Goal: Task Accomplishment & Management: Manage account settings

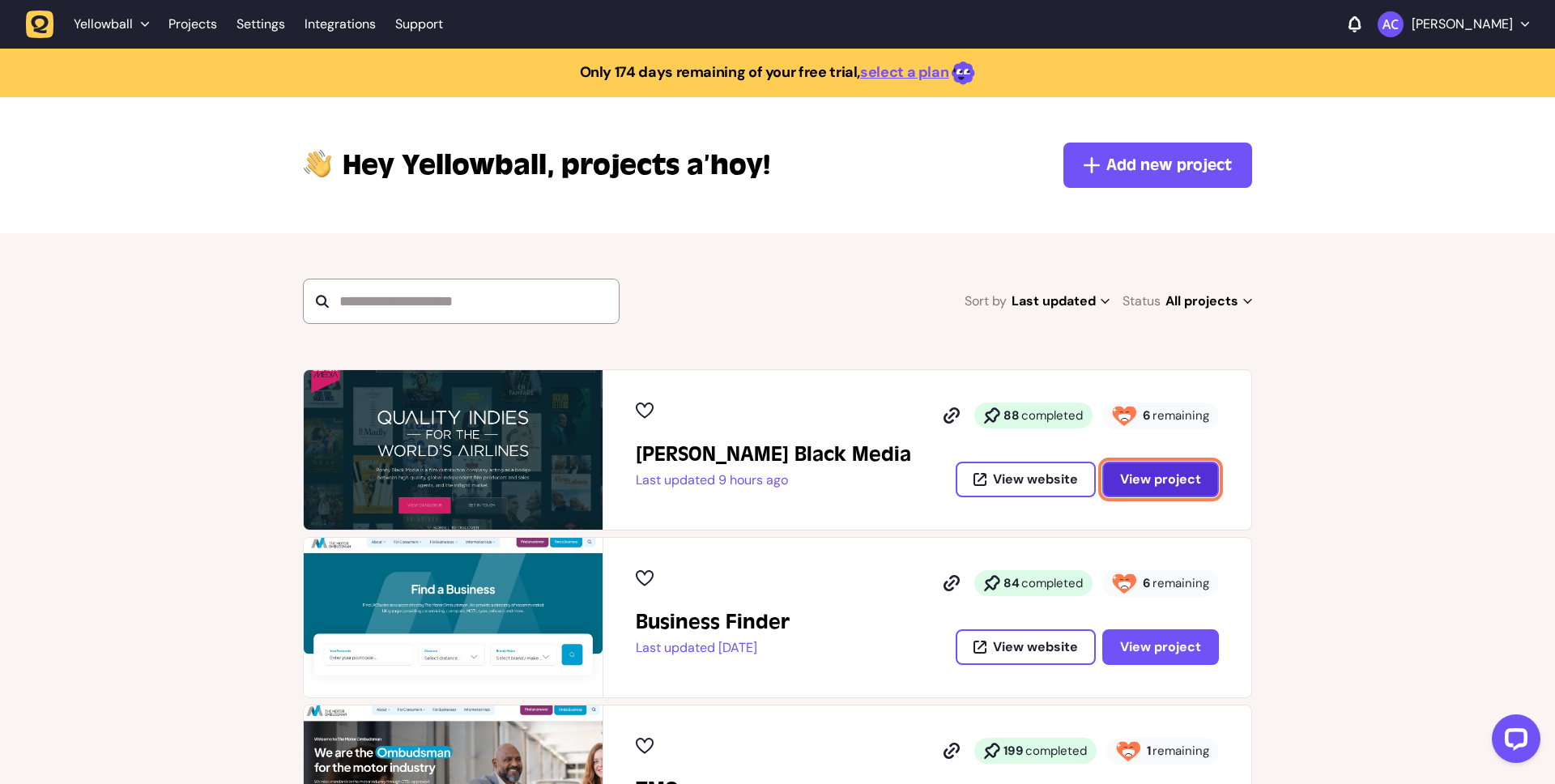
click at [1149, 475] on span "View project" at bounding box center [1160, 478] width 81 height 17
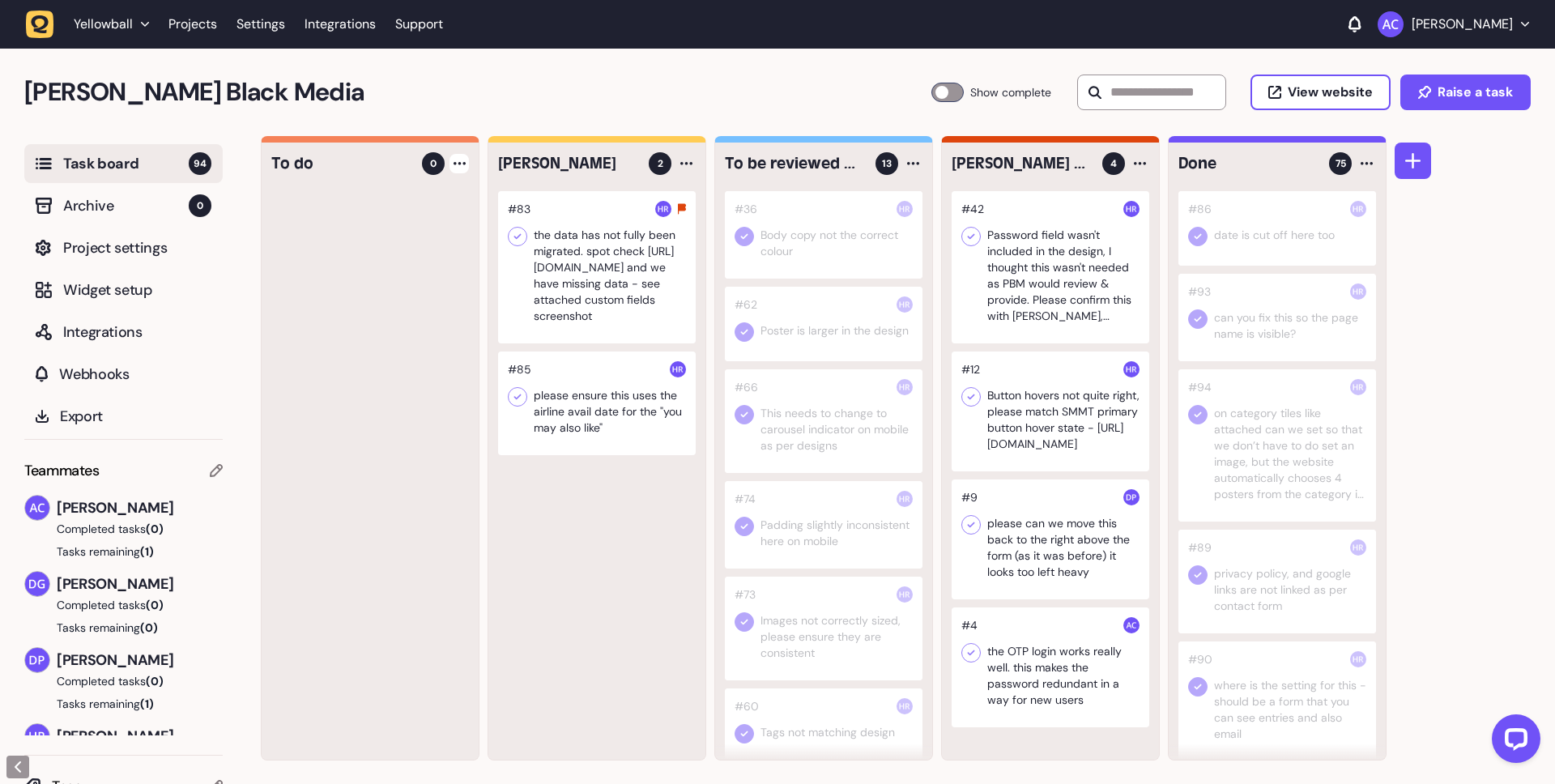
click at [461, 162] on icon at bounding box center [459, 163] width 12 height 3
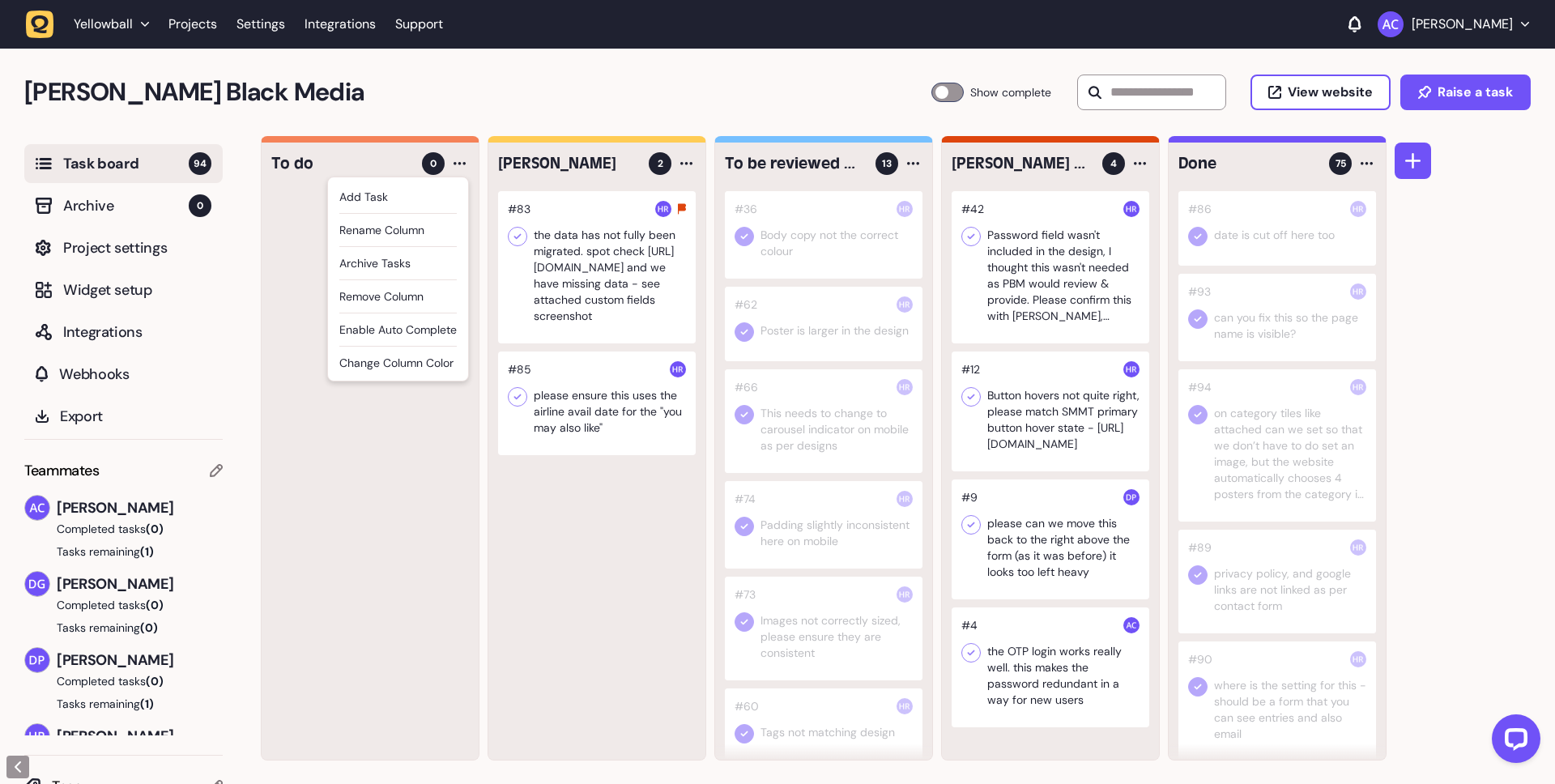
click at [294, 276] on div at bounding box center [369, 475] width 217 height 568
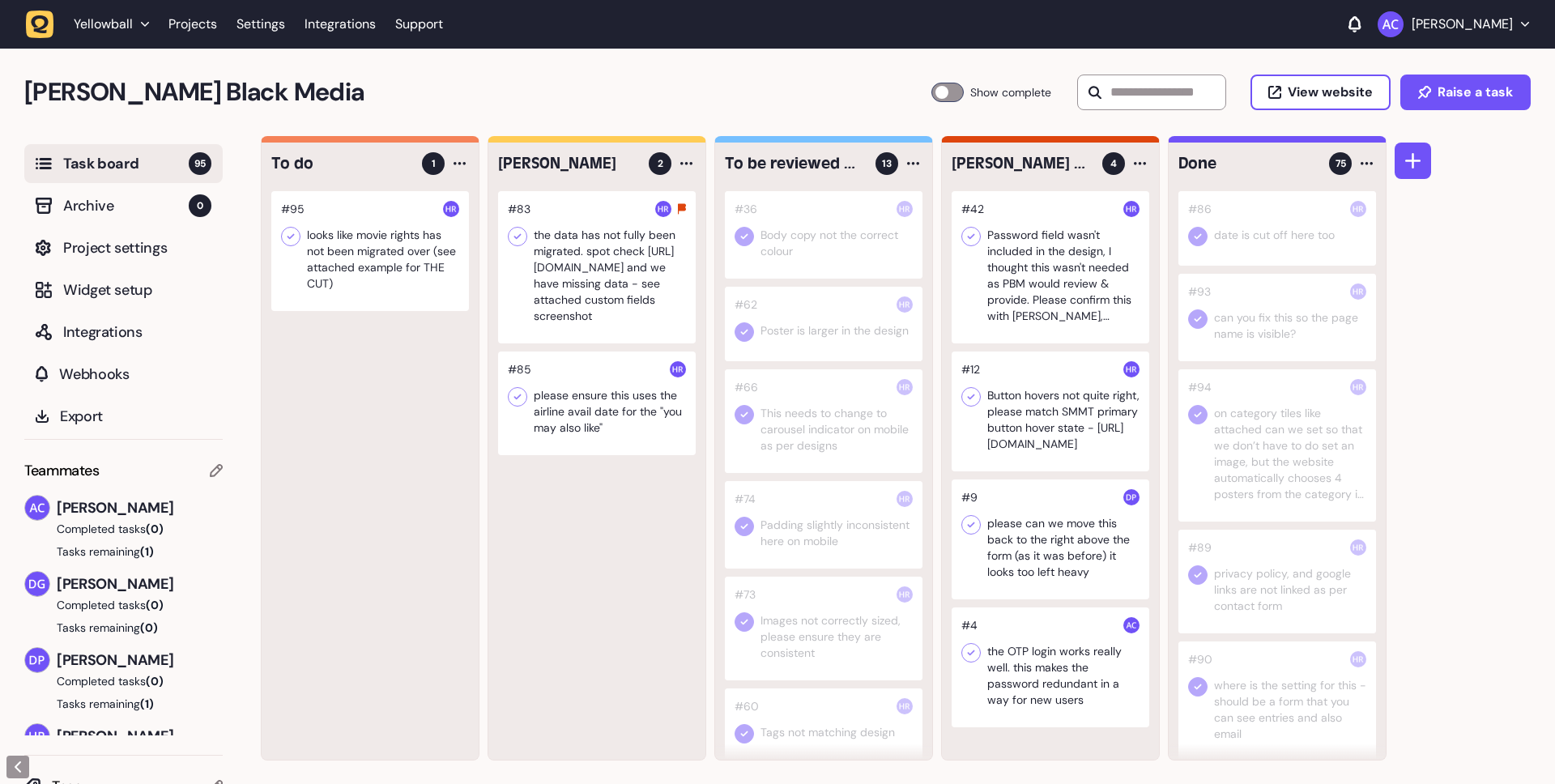
click at [403, 234] on div at bounding box center [370, 250] width 198 height 120
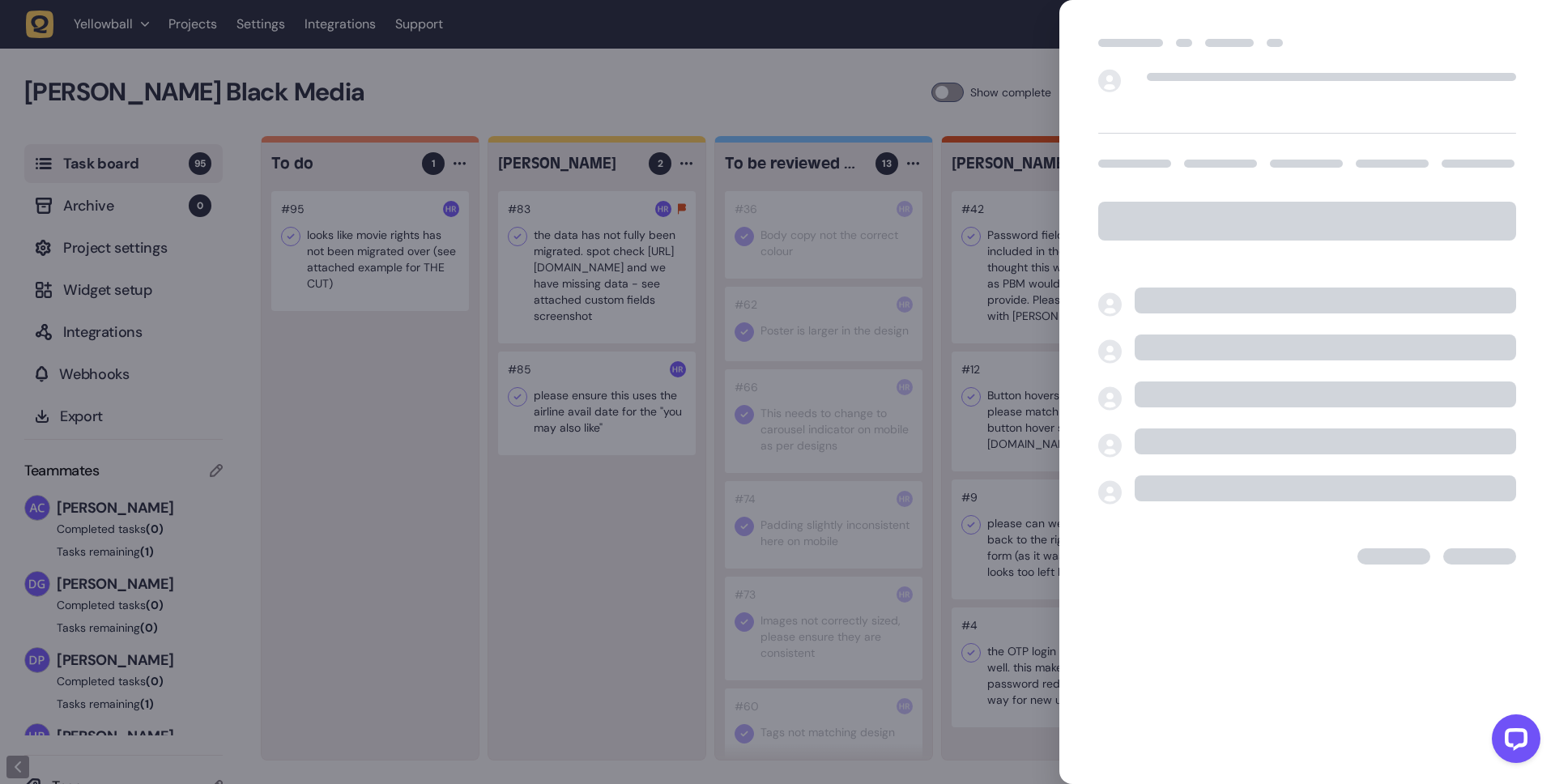
click at [971, 119] on div at bounding box center [778, 392] width 1555 height 784
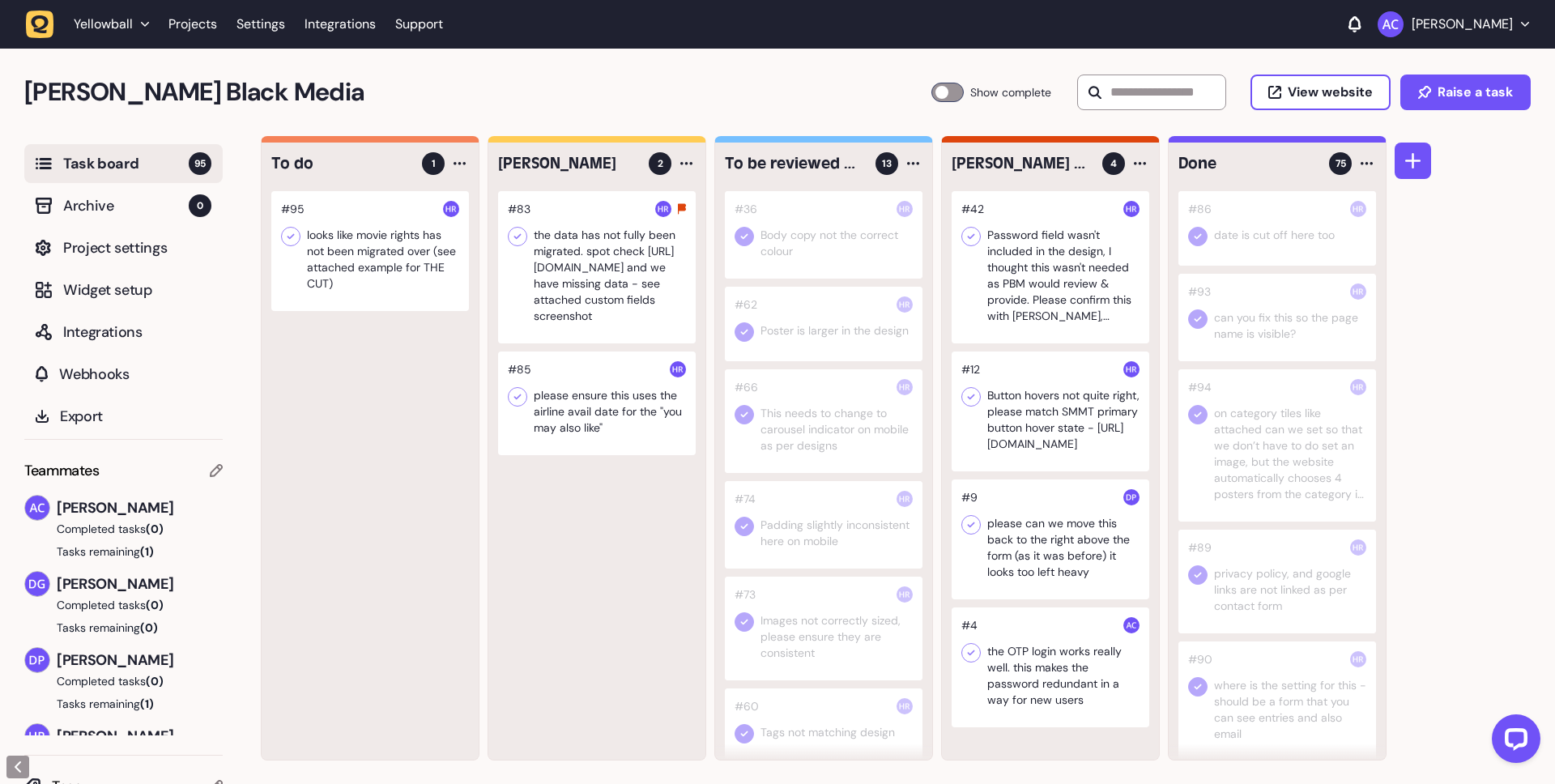
click at [385, 277] on div at bounding box center [370, 250] width 198 height 120
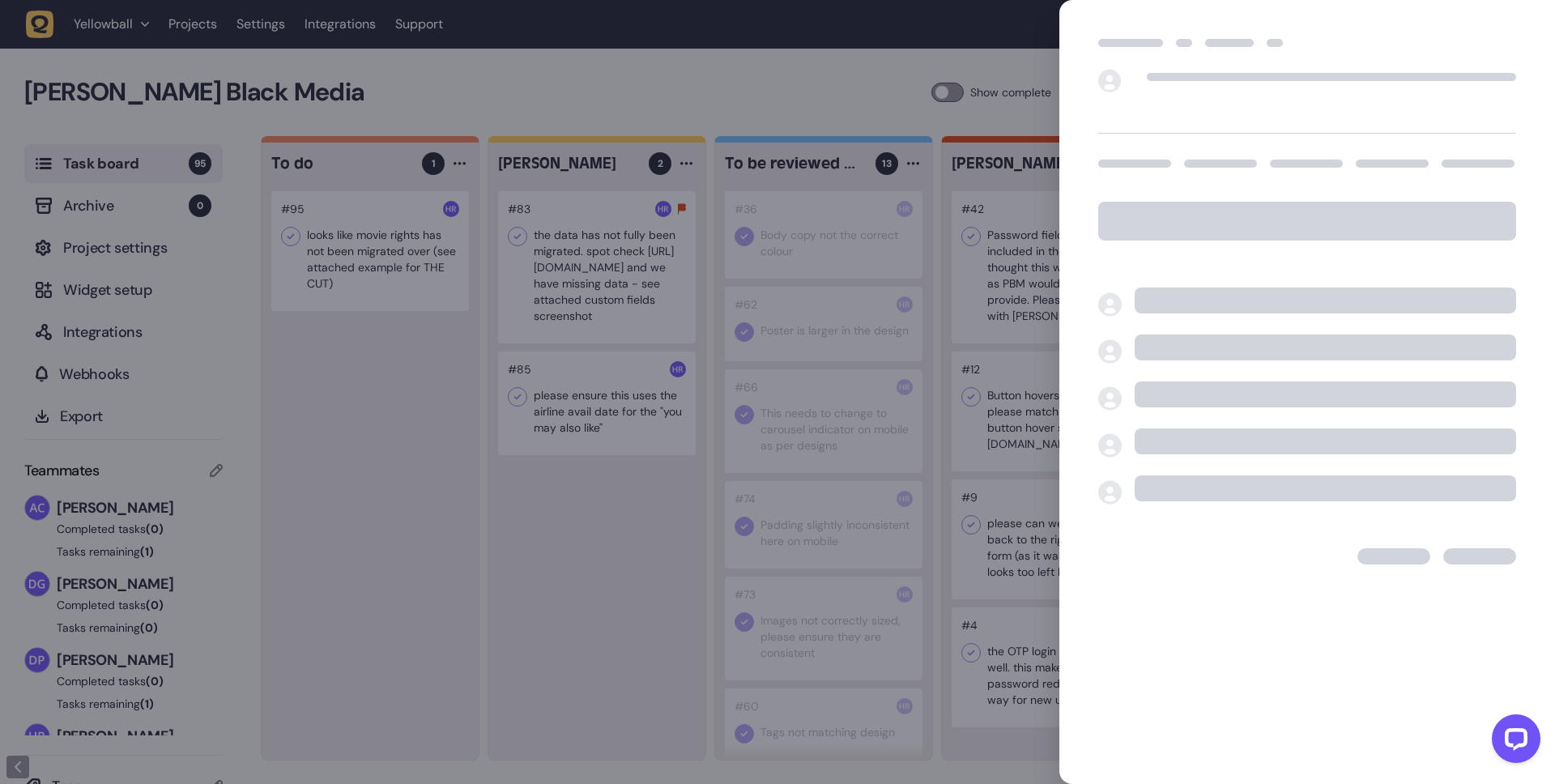
click at [385, 277] on div at bounding box center [778, 392] width 1555 height 784
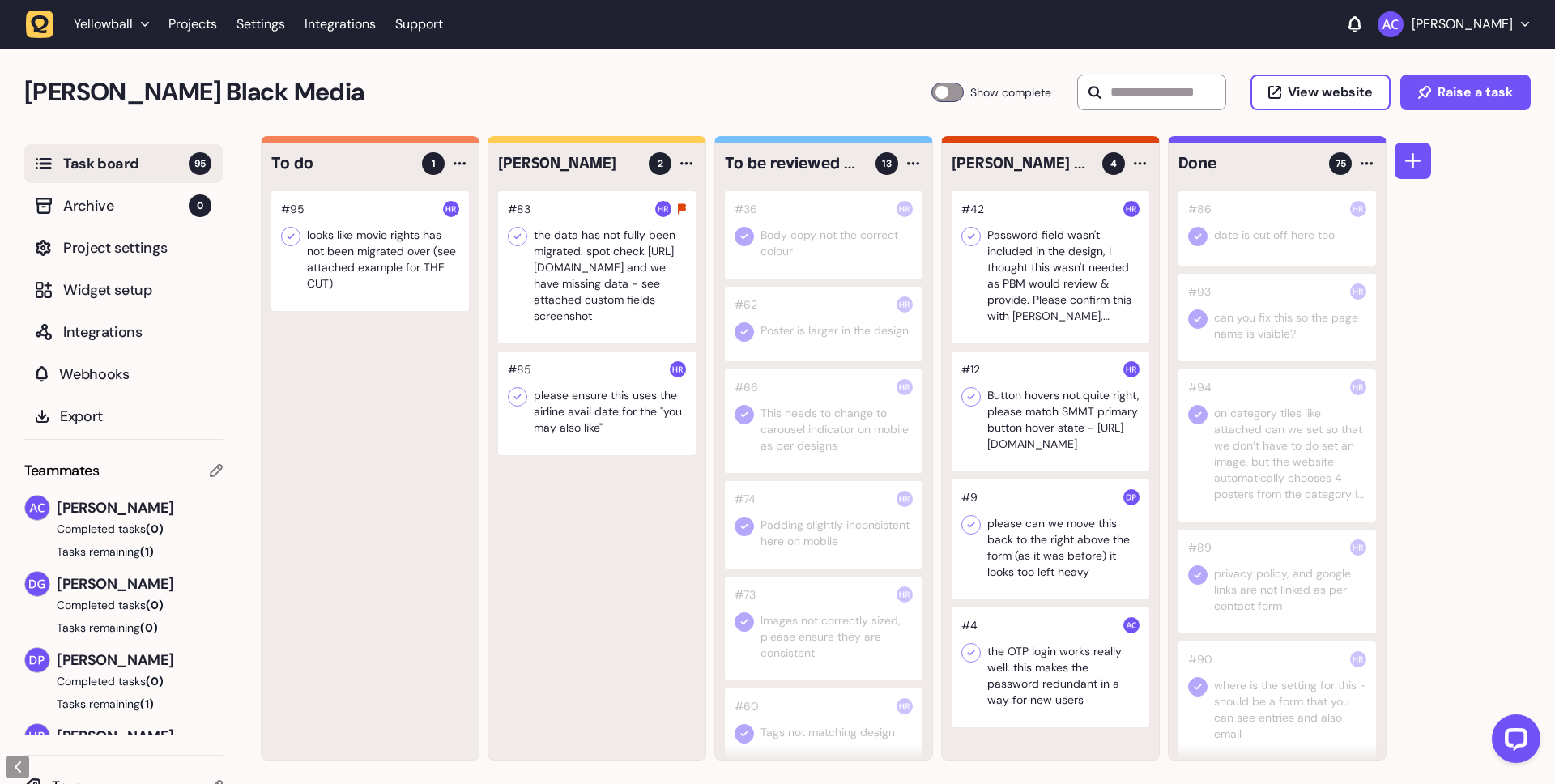
click at [385, 277] on div at bounding box center [370, 250] width 198 height 120
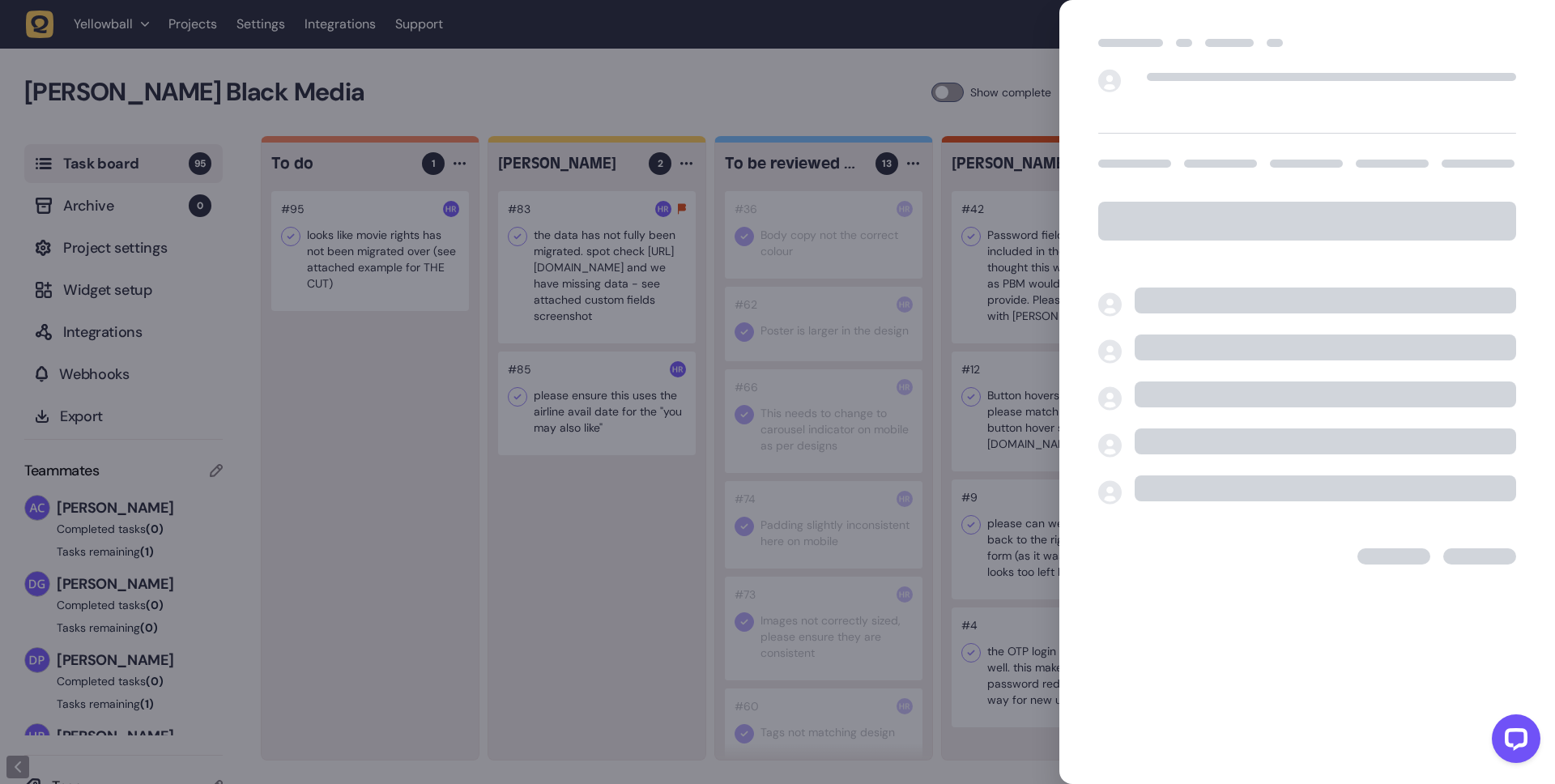
click at [519, 271] on div at bounding box center [778, 392] width 1555 height 784
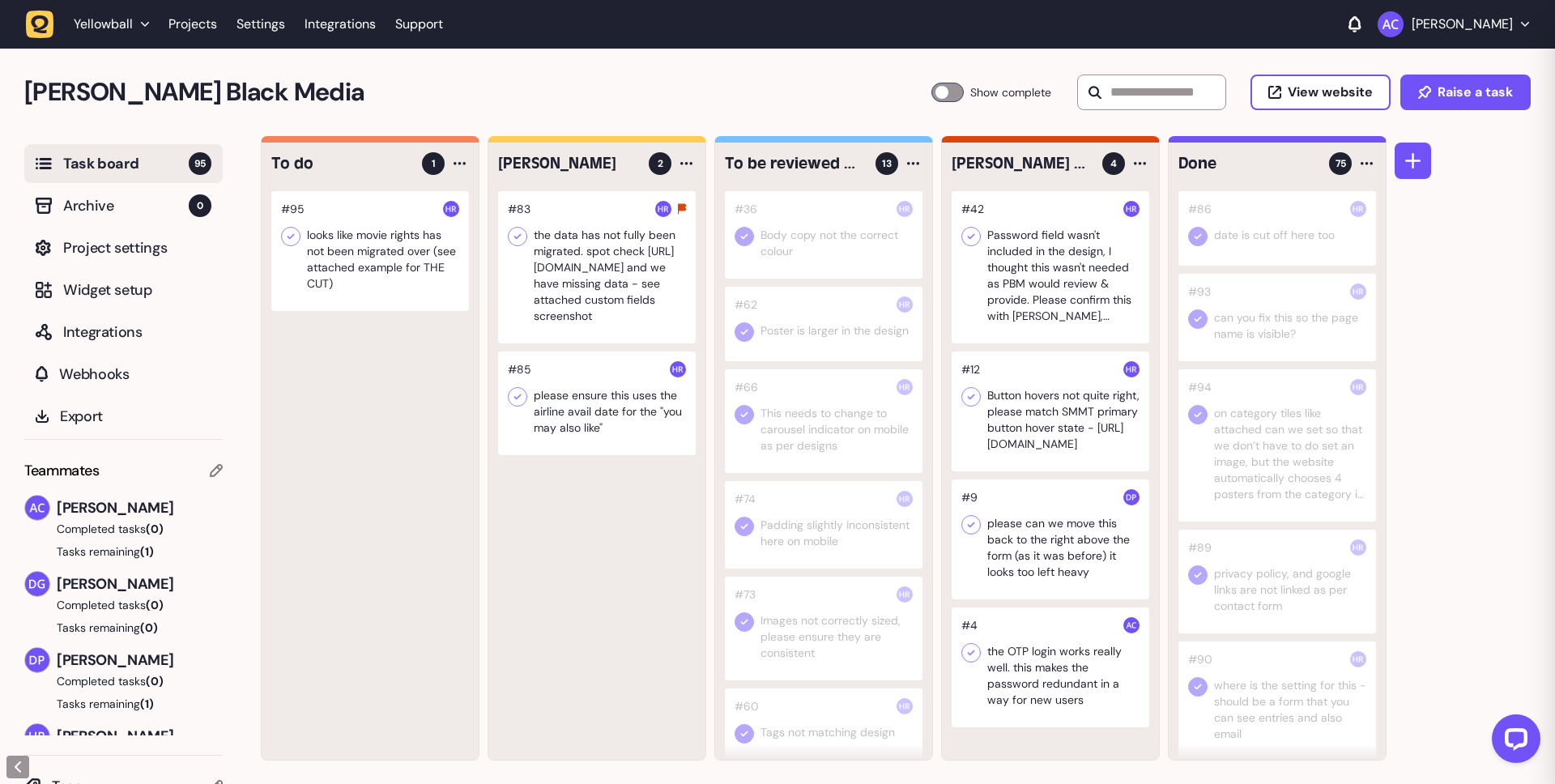
click at [515, 271] on div at bounding box center [597, 267] width 198 height 152
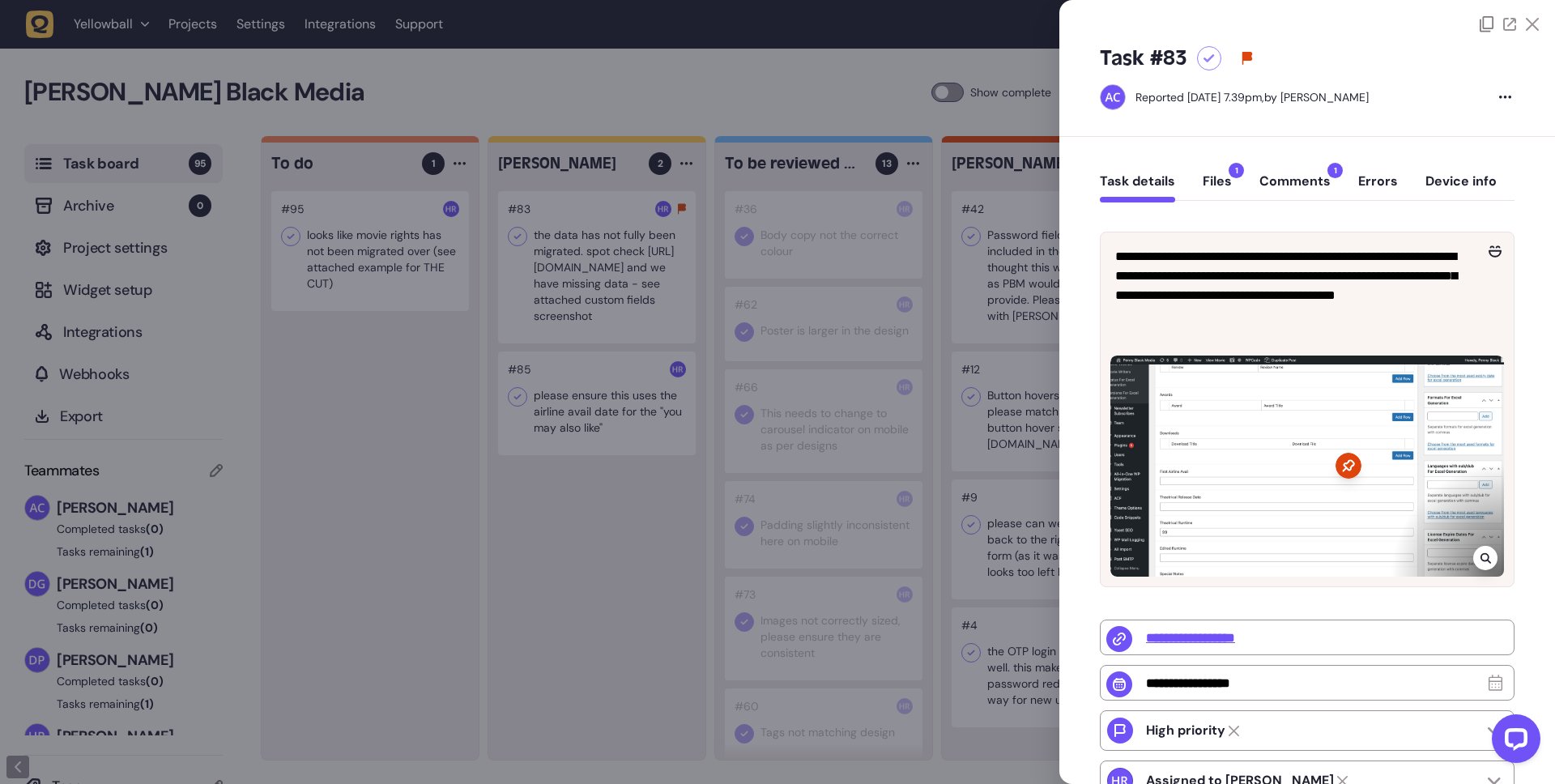
click at [344, 270] on div at bounding box center [778, 392] width 1555 height 784
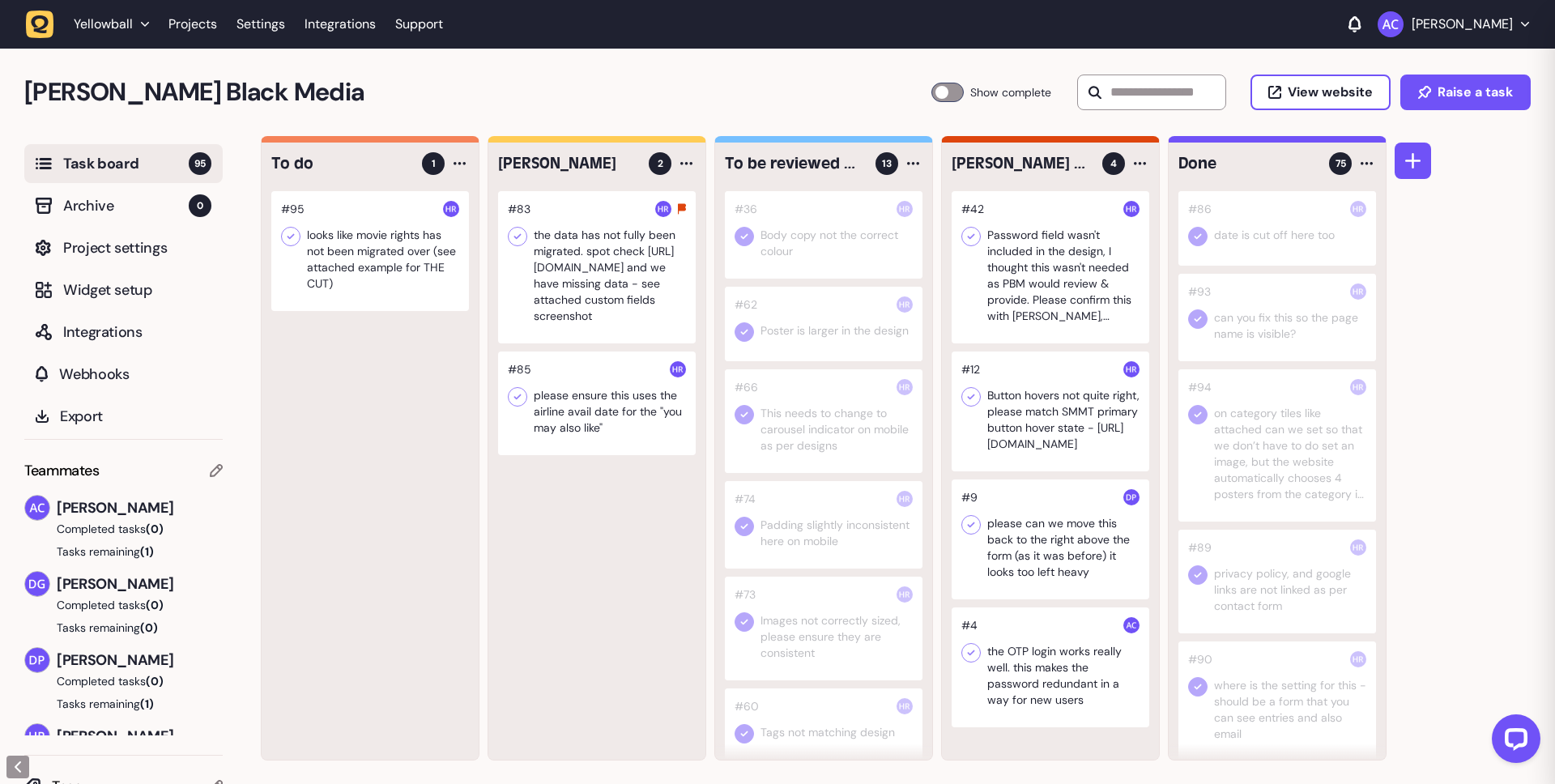
click at [364, 268] on div at bounding box center [370, 250] width 198 height 120
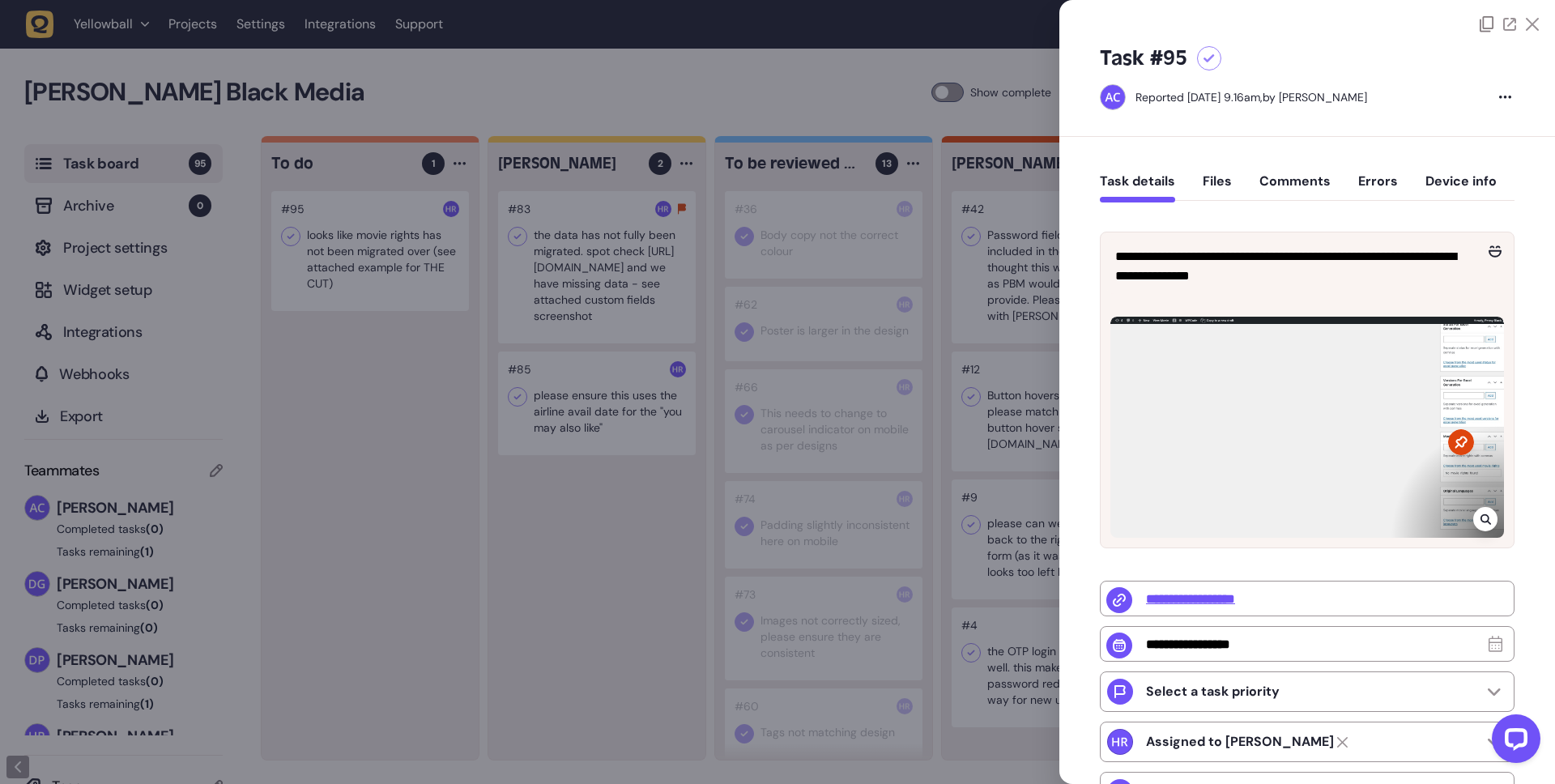
click at [1225, 188] on button "Files" at bounding box center [1217, 188] width 29 height 29
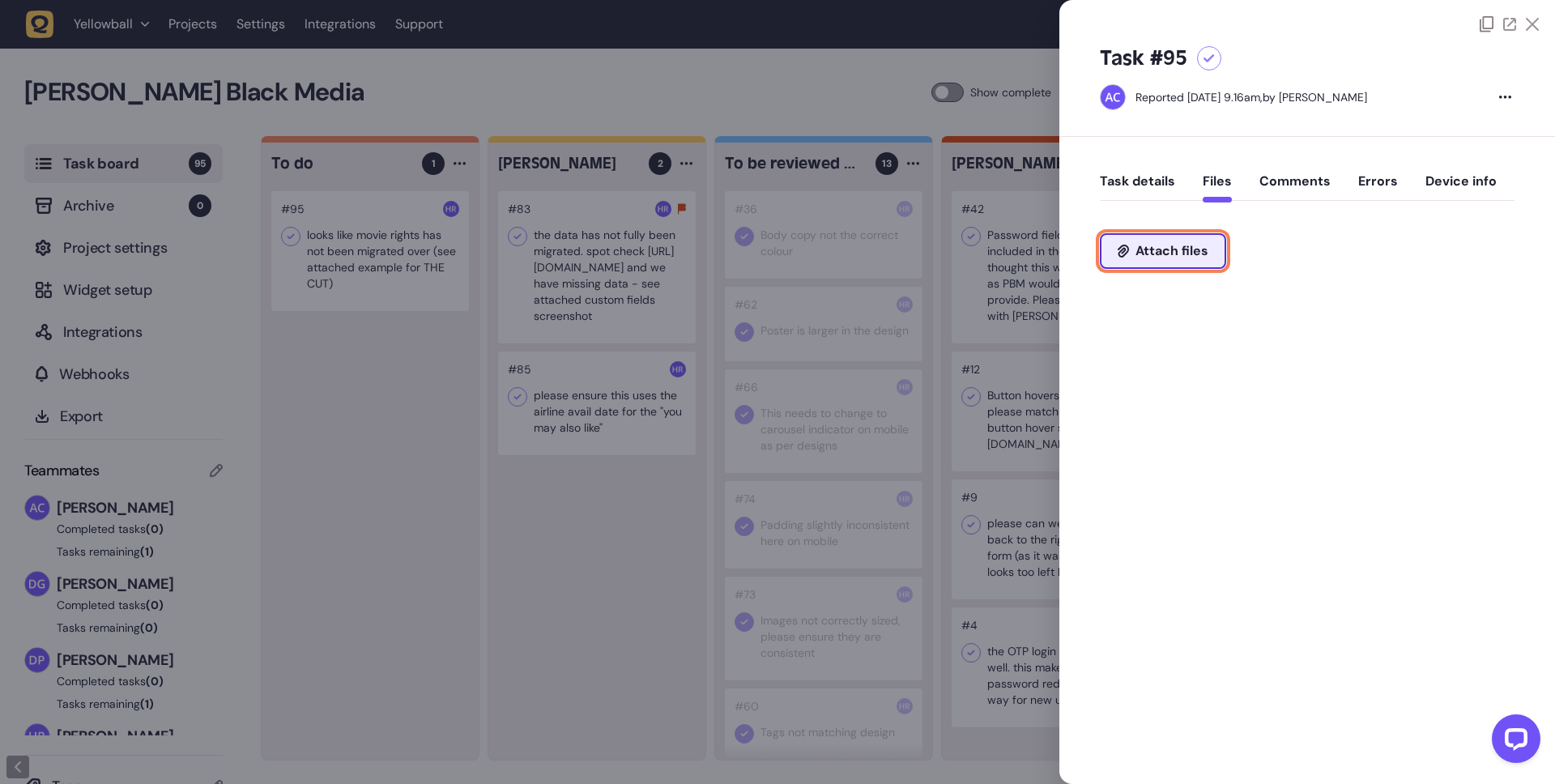
click at [1196, 245] on span "Attach files" at bounding box center [1171, 250] width 73 height 13
type input "**********"
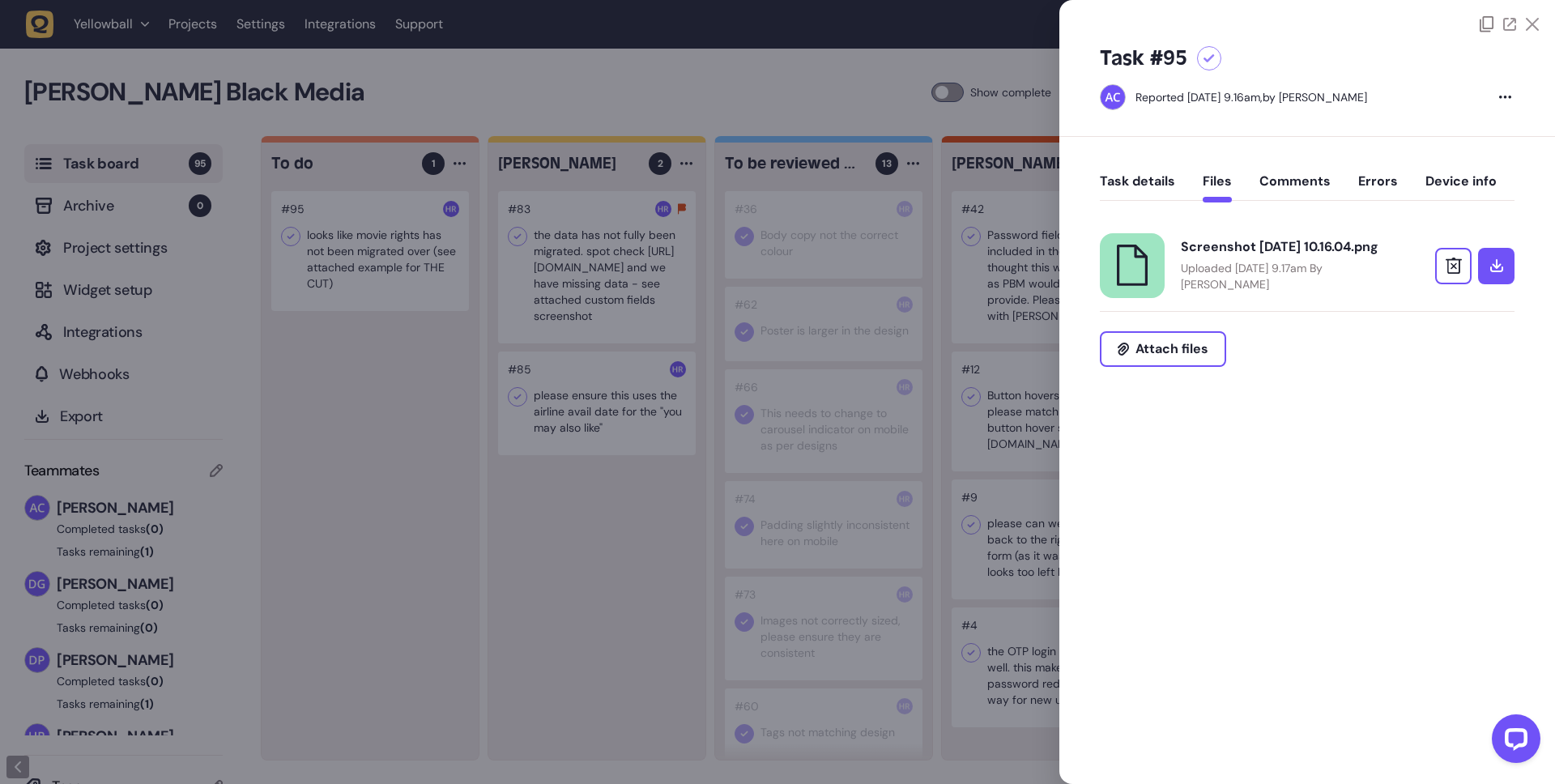
click at [1145, 181] on button "Task details" at bounding box center [1137, 188] width 75 height 29
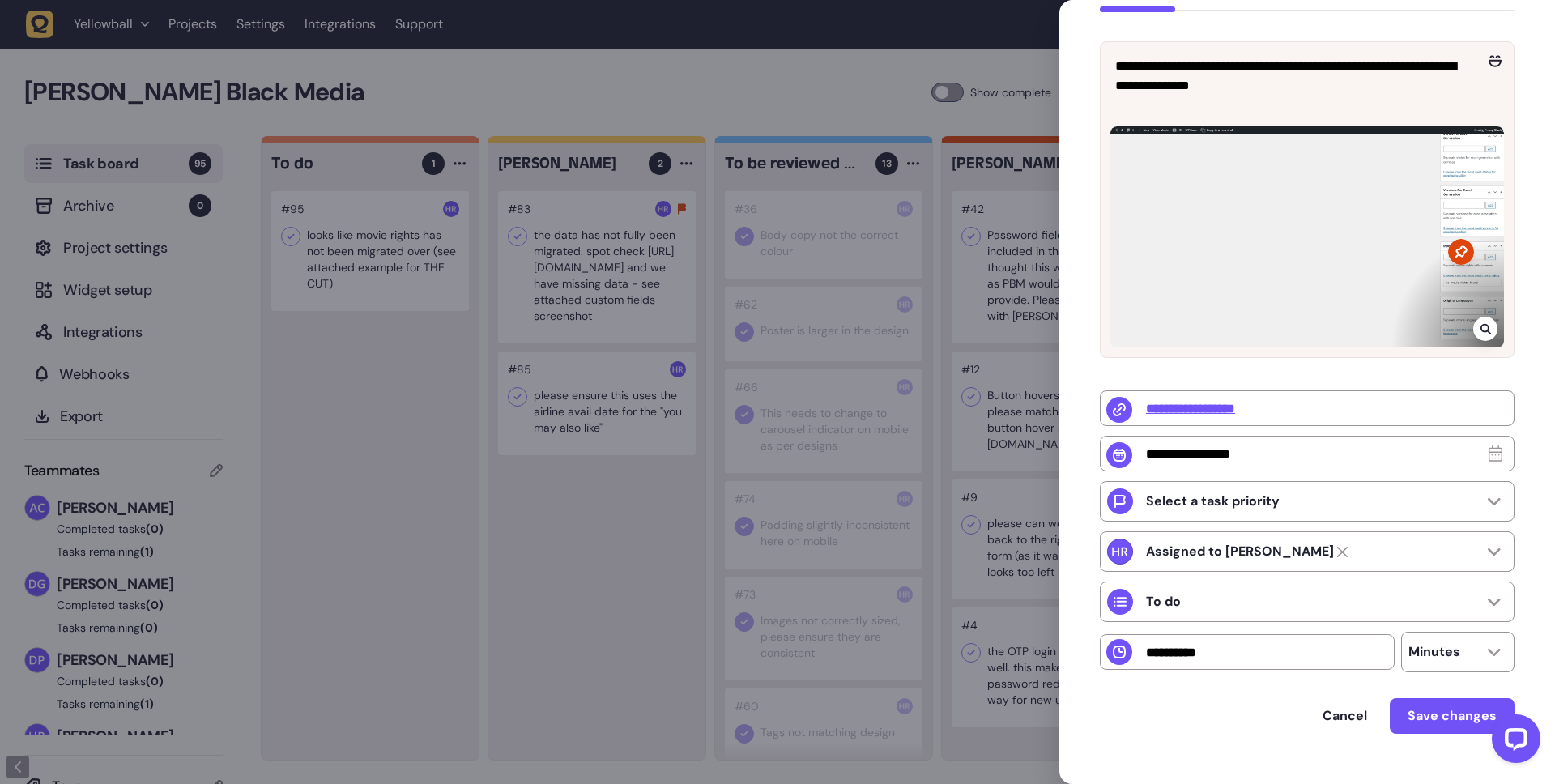
scroll to position [226, 0]
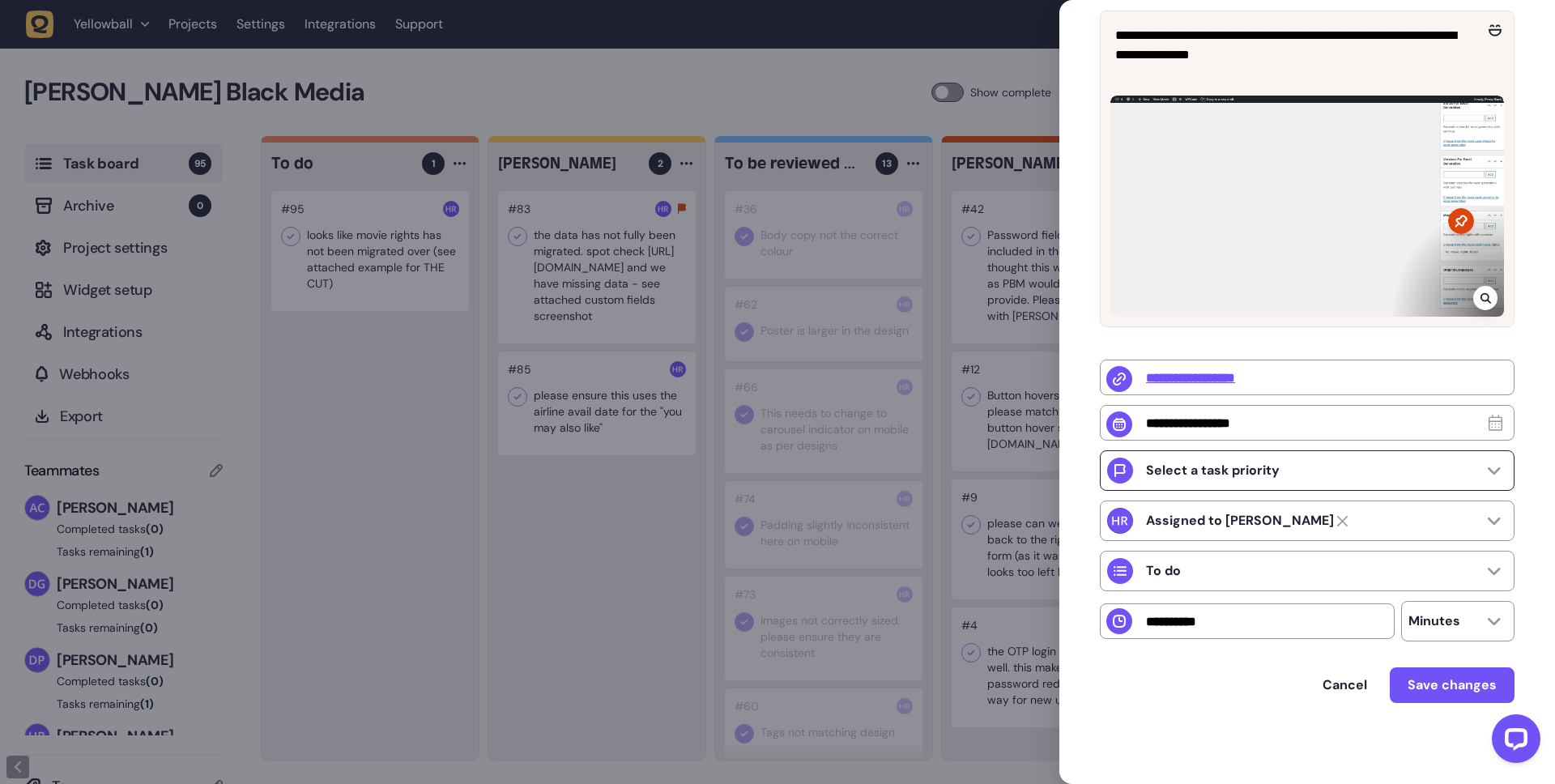
click at [1437, 473] on div "Select a task priority" at bounding box center [1306, 470] width 415 height 40
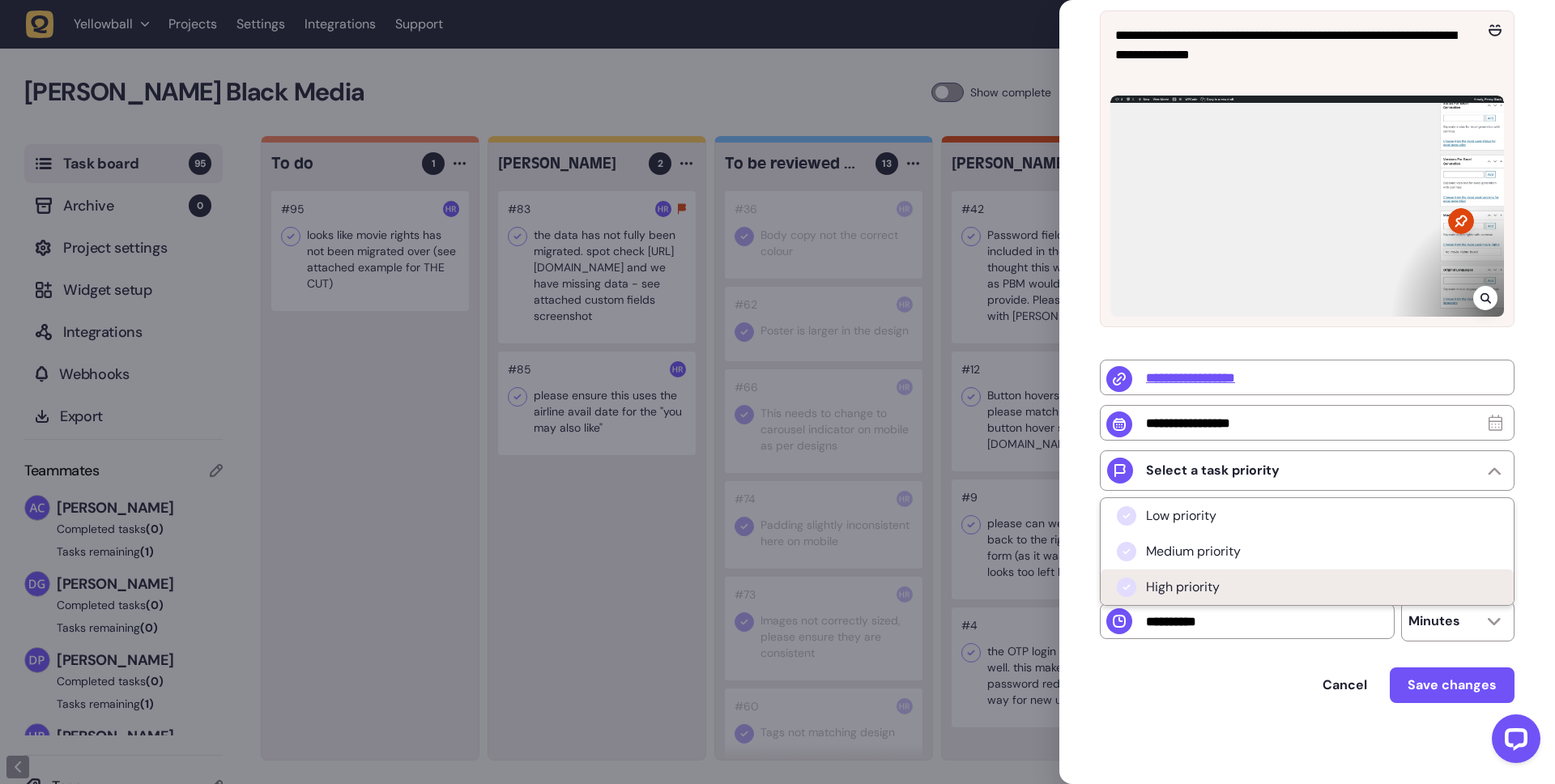
click at [1385, 582] on li "High priority" at bounding box center [1306, 586] width 413 height 36
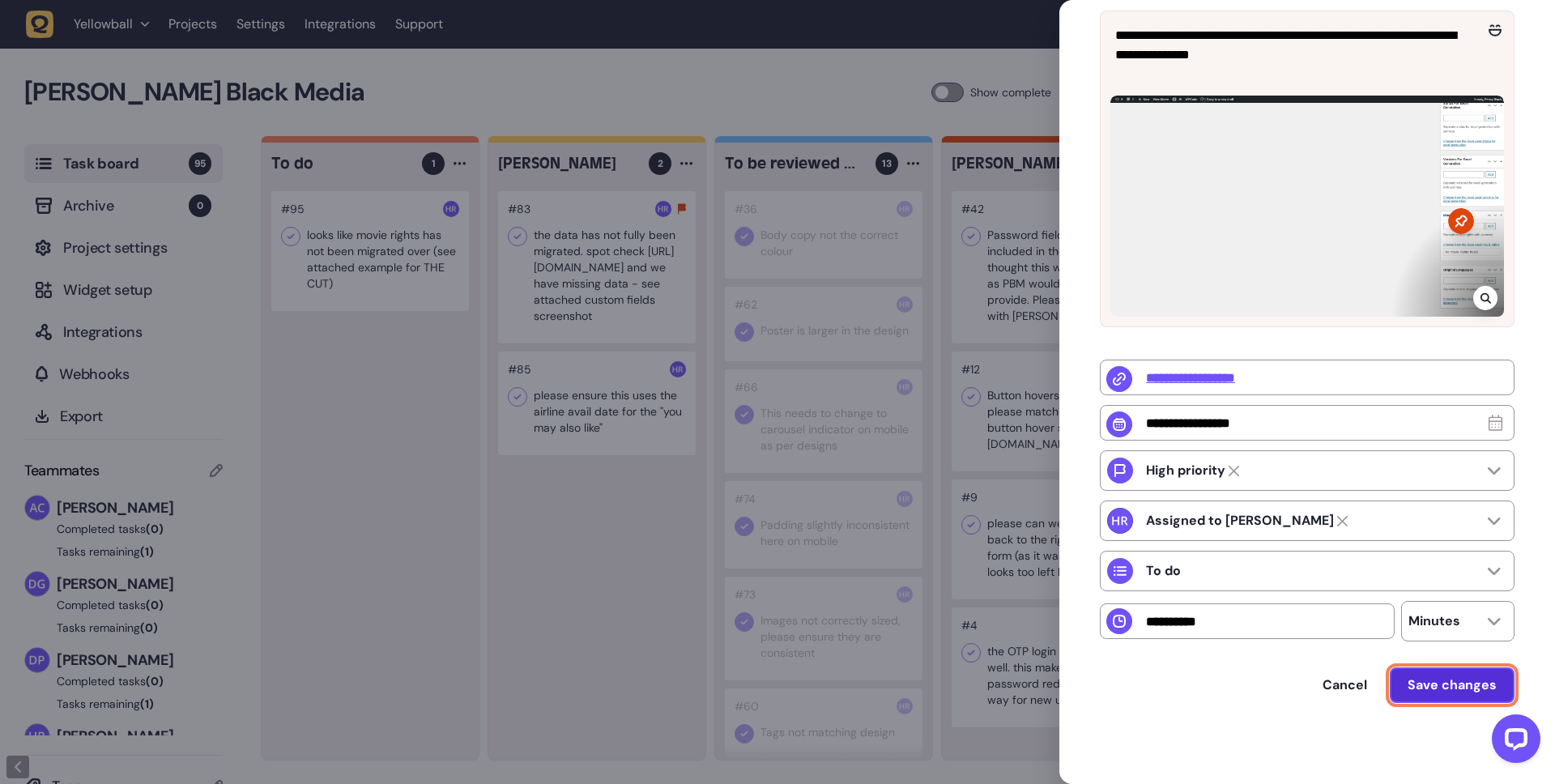
click at [1431, 694] on button "Save changes" at bounding box center [1451, 684] width 125 height 36
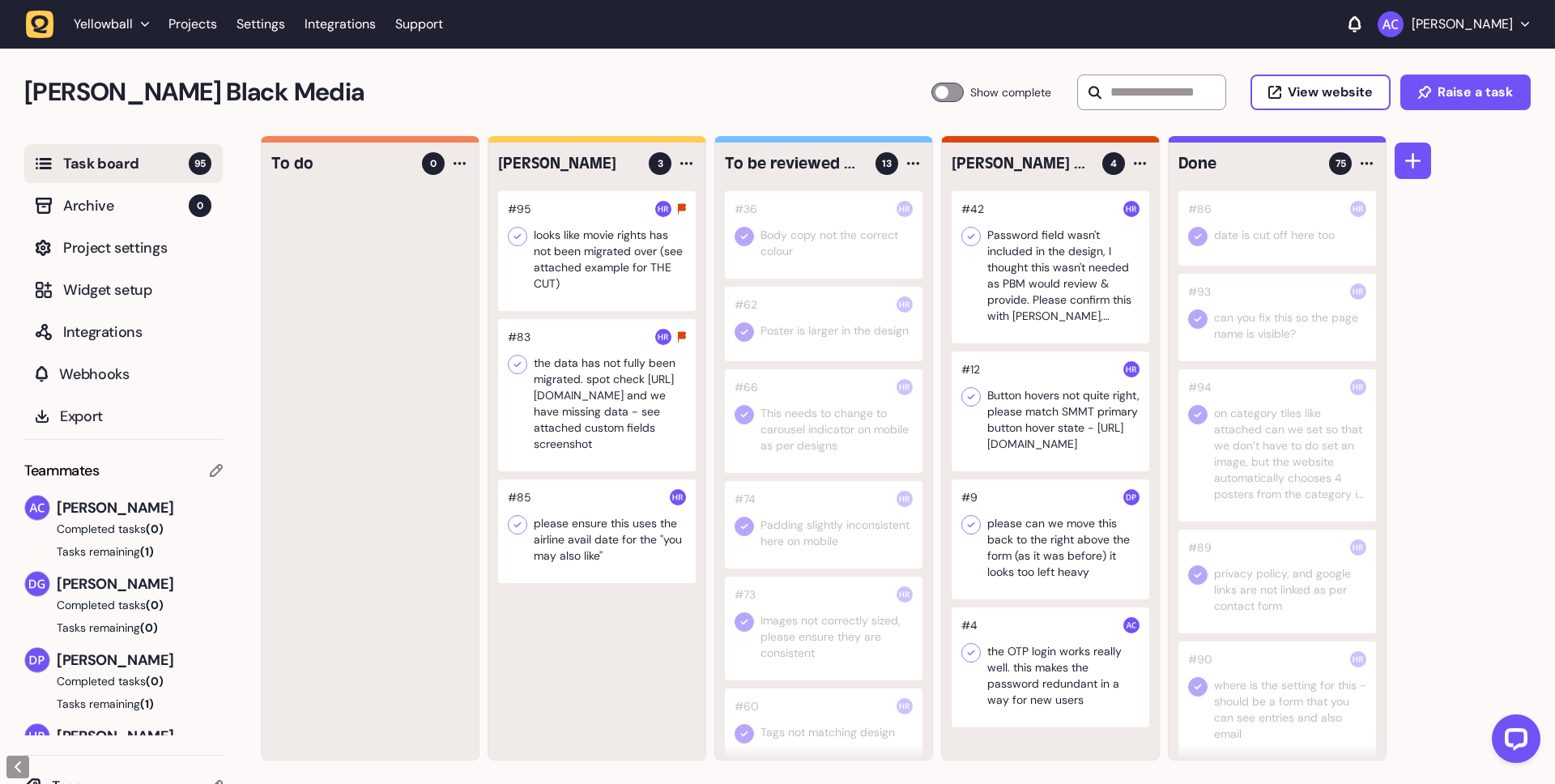
drag, startPoint x: 377, startPoint y: 275, endPoint x: 1554, endPoint y: 783, distance: 1281.9
click at [1031, 405] on div at bounding box center [1051, 410] width 198 height 120
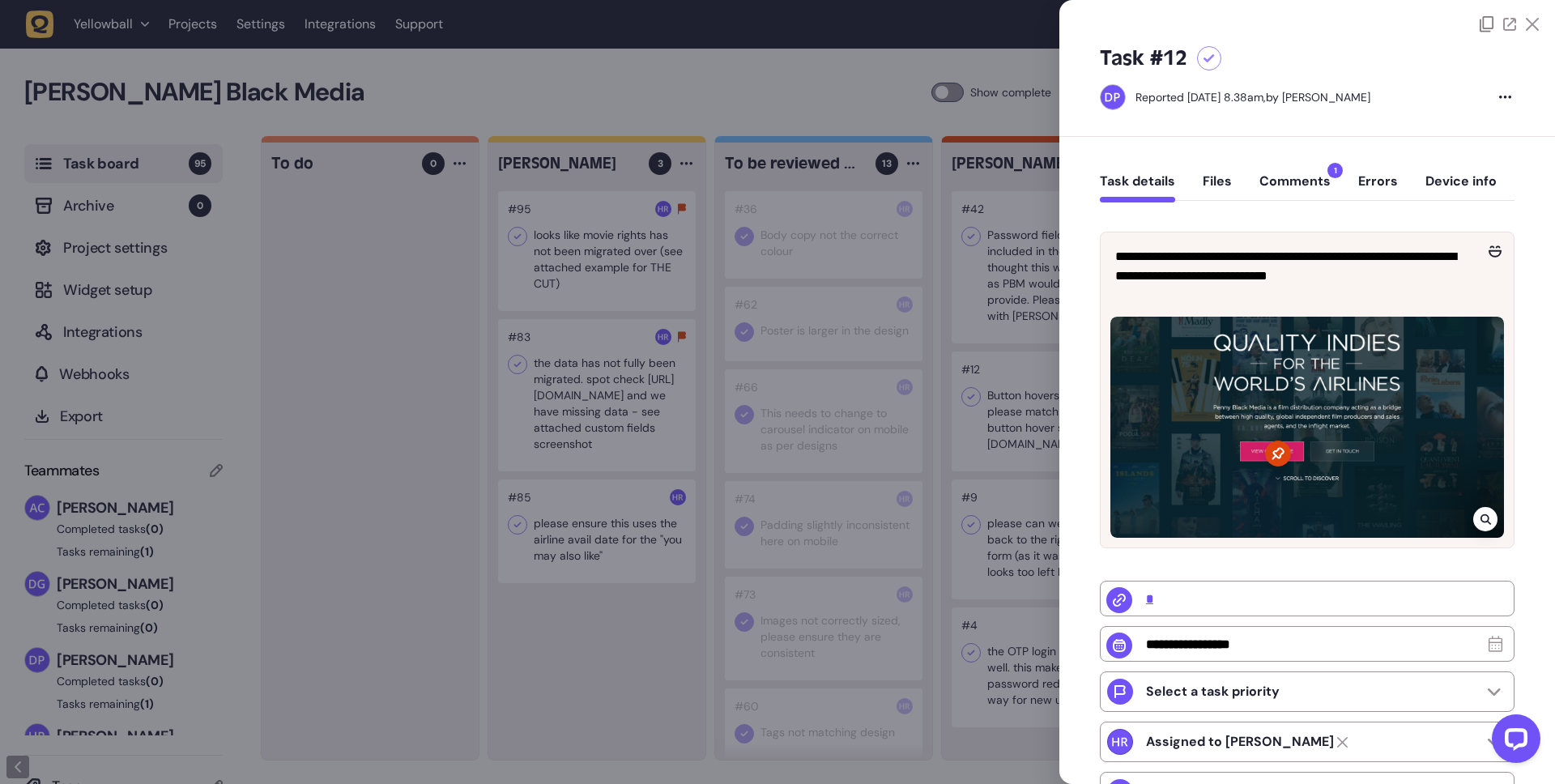
click at [1276, 178] on button "Comments 1" at bounding box center [1294, 188] width 71 height 29
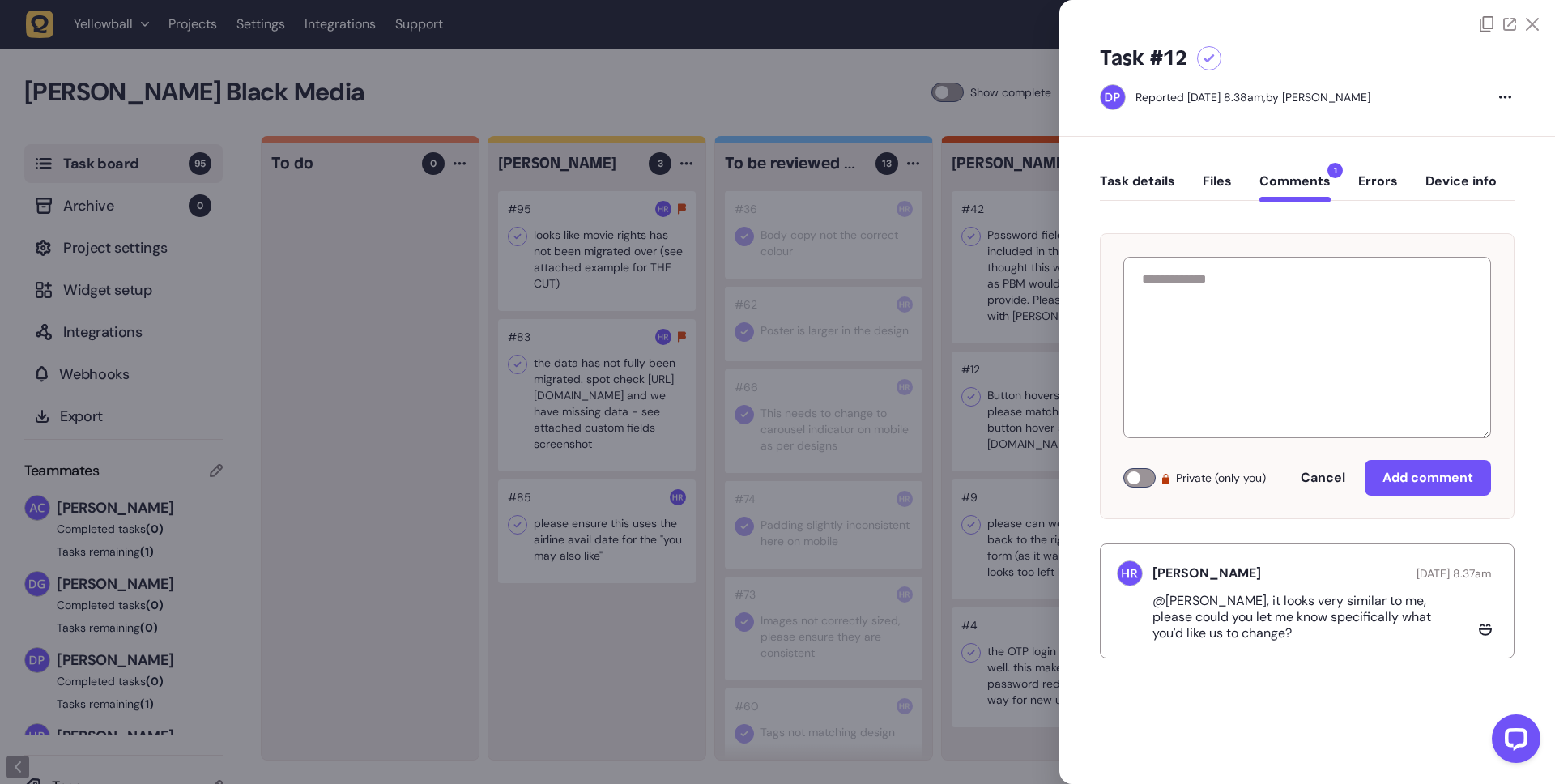
click at [1542, 20] on div at bounding box center [1306, 16] width 495 height 33
click at [1534, 24] on icon at bounding box center [1532, 23] width 13 height 13
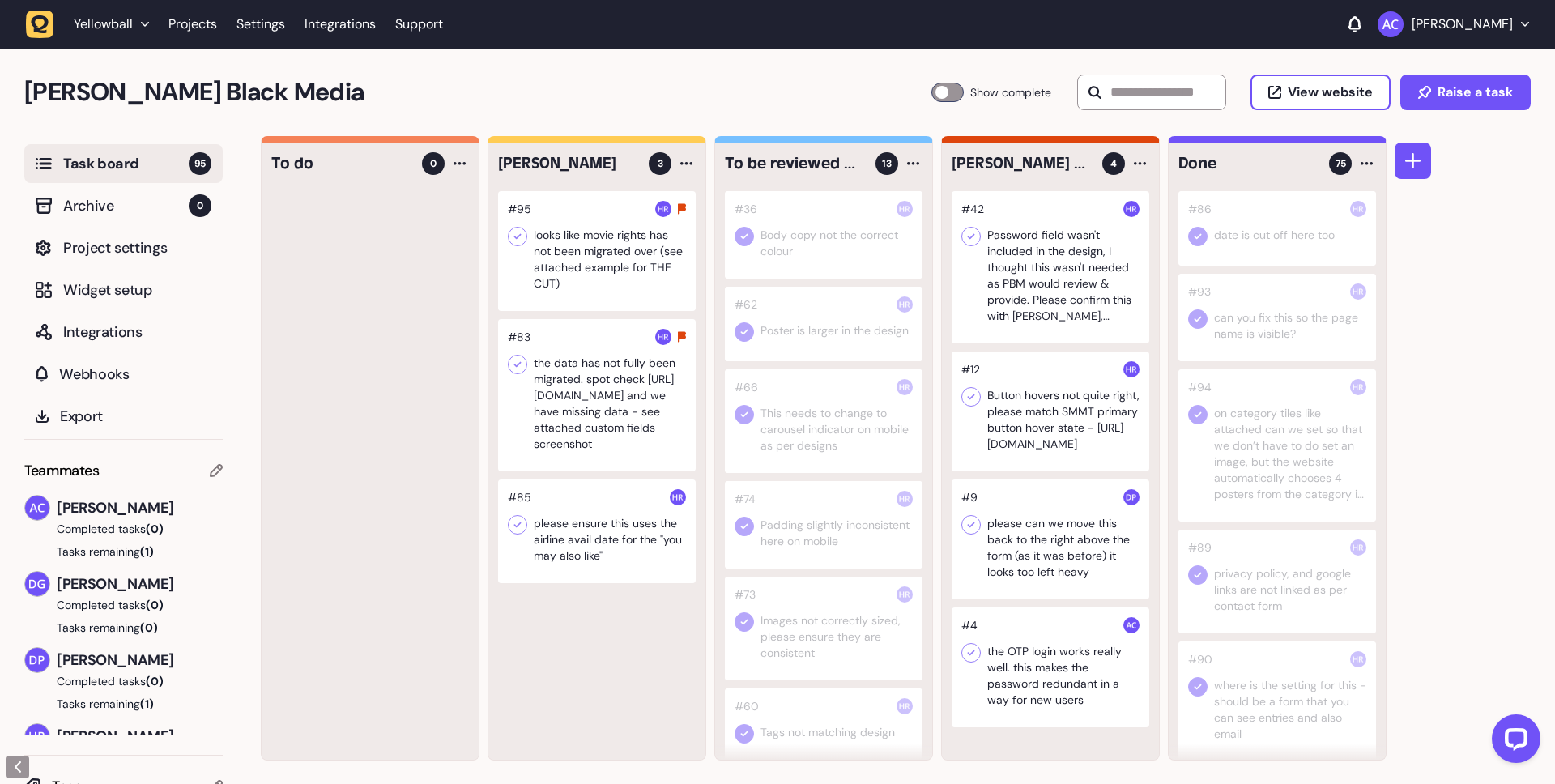
click at [1036, 687] on div at bounding box center [1051, 667] width 198 height 120
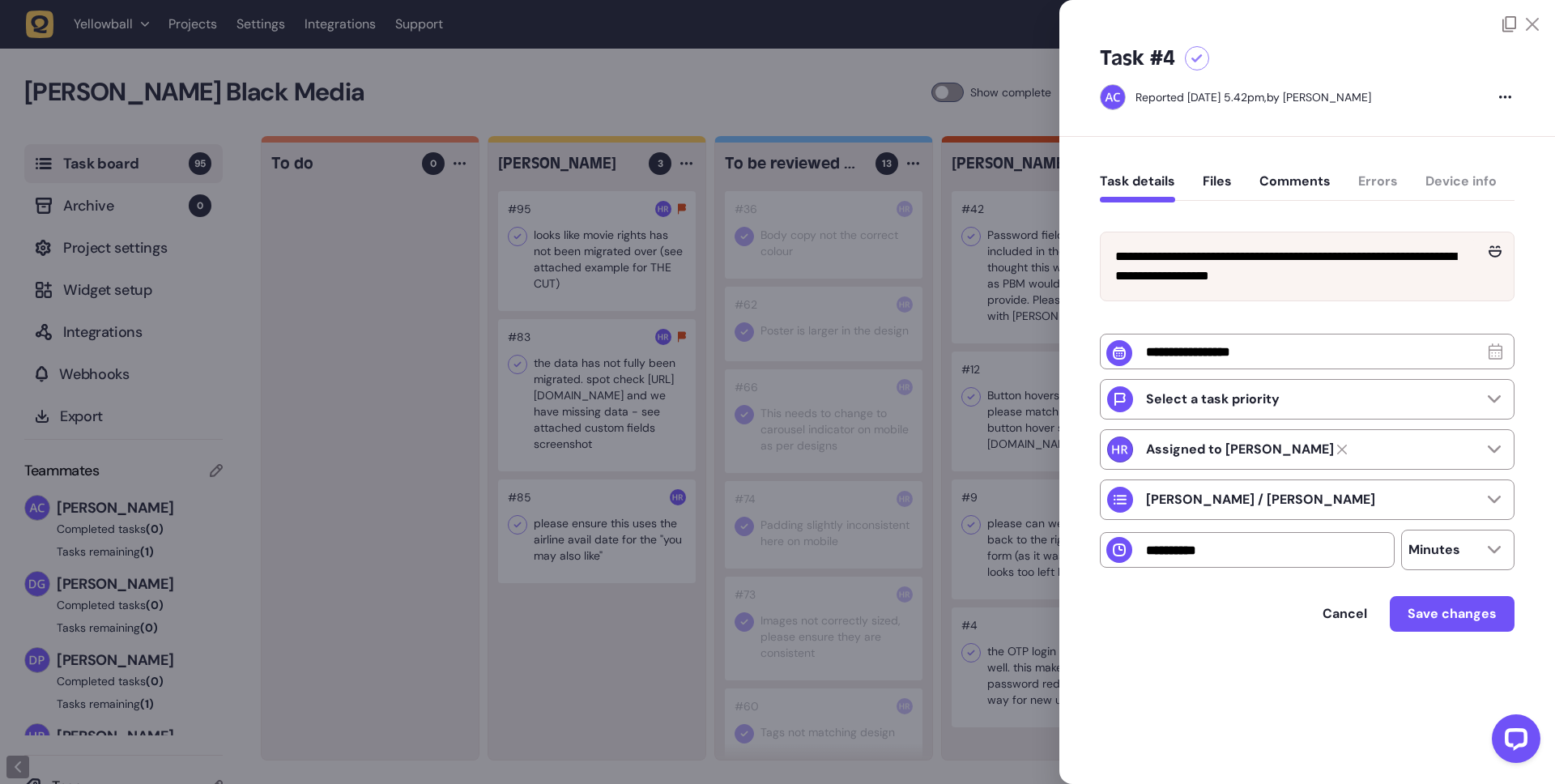
click at [1291, 189] on button "Comments" at bounding box center [1294, 188] width 71 height 29
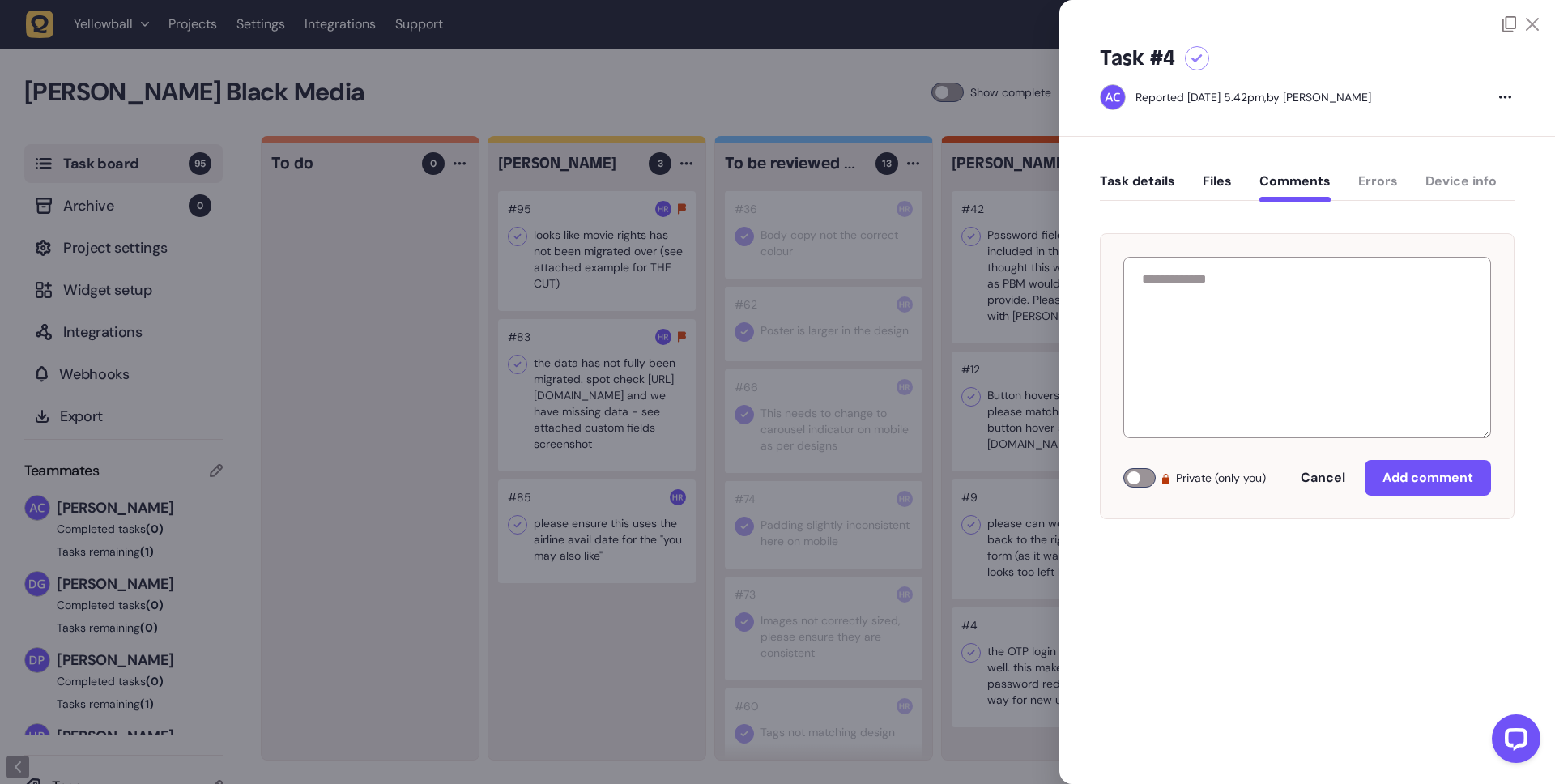
click at [1537, 21] on icon at bounding box center [1532, 23] width 13 height 13
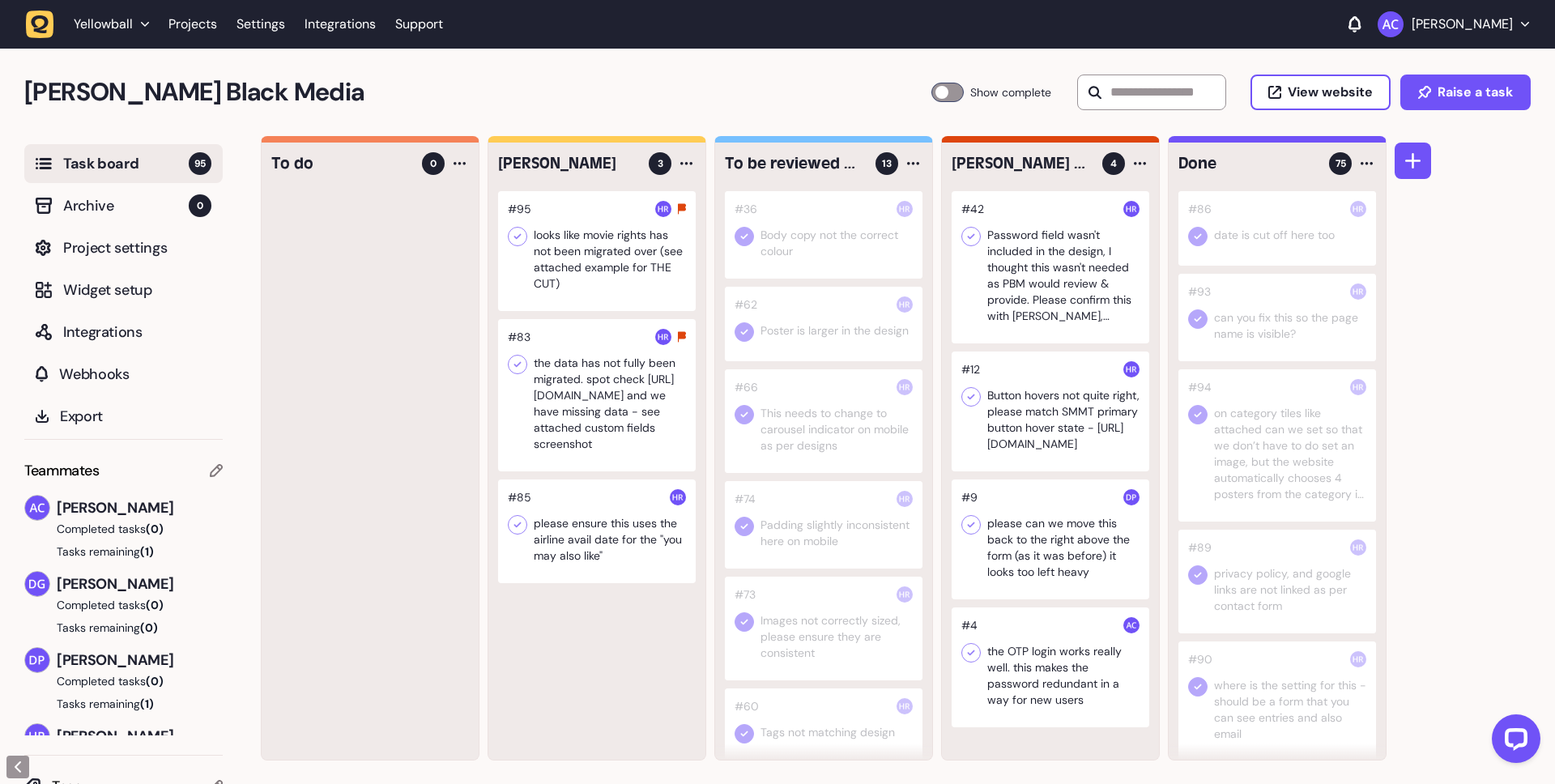
click at [978, 649] on icon at bounding box center [970, 652] width 16 height 16
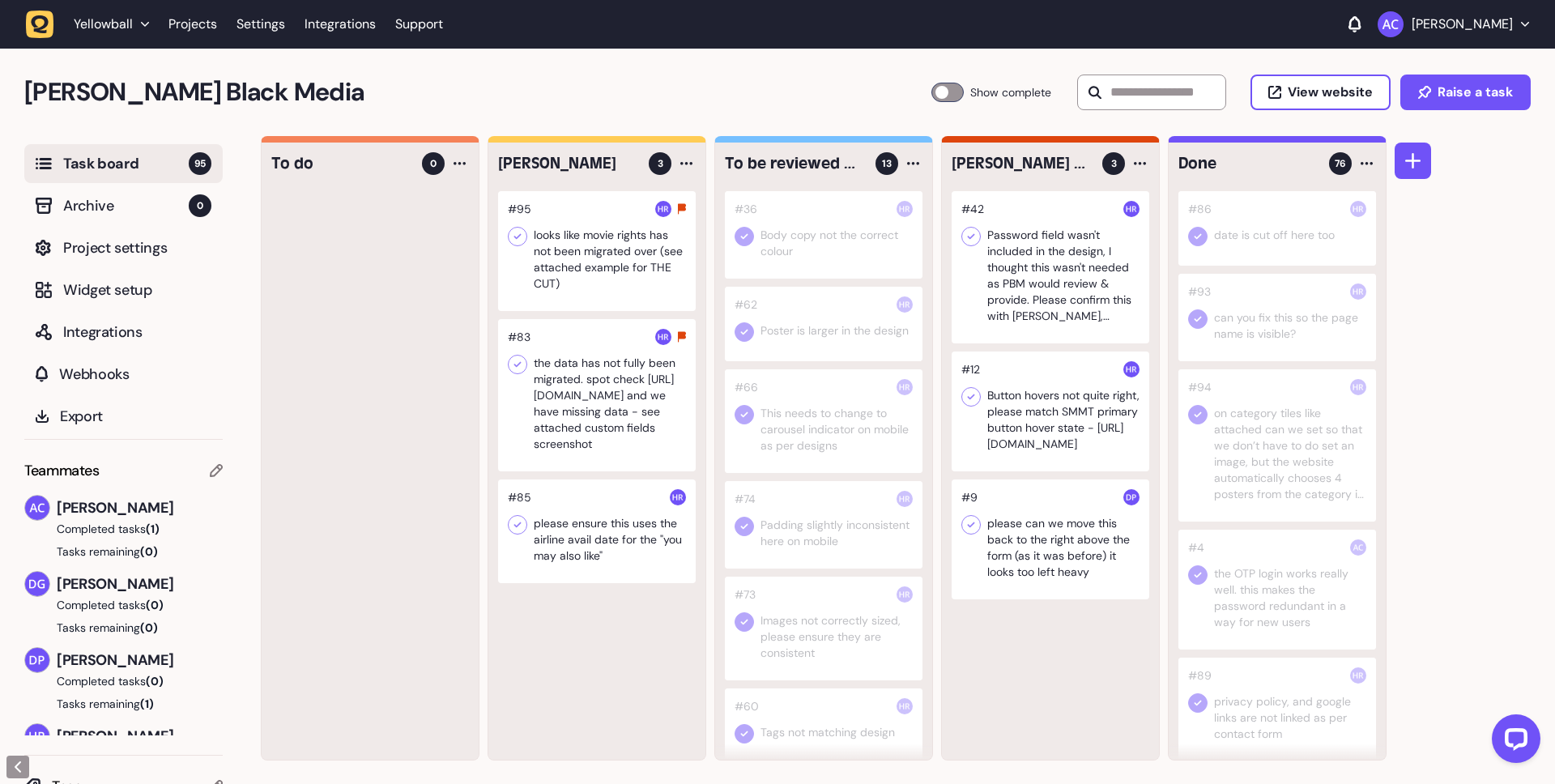
drag, startPoint x: 1036, startPoint y: 627, endPoint x: 64, endPoint y: 437, distance: 990.4
click at [587, 260] on div at bounding box center [597, 250] width 198 height 120
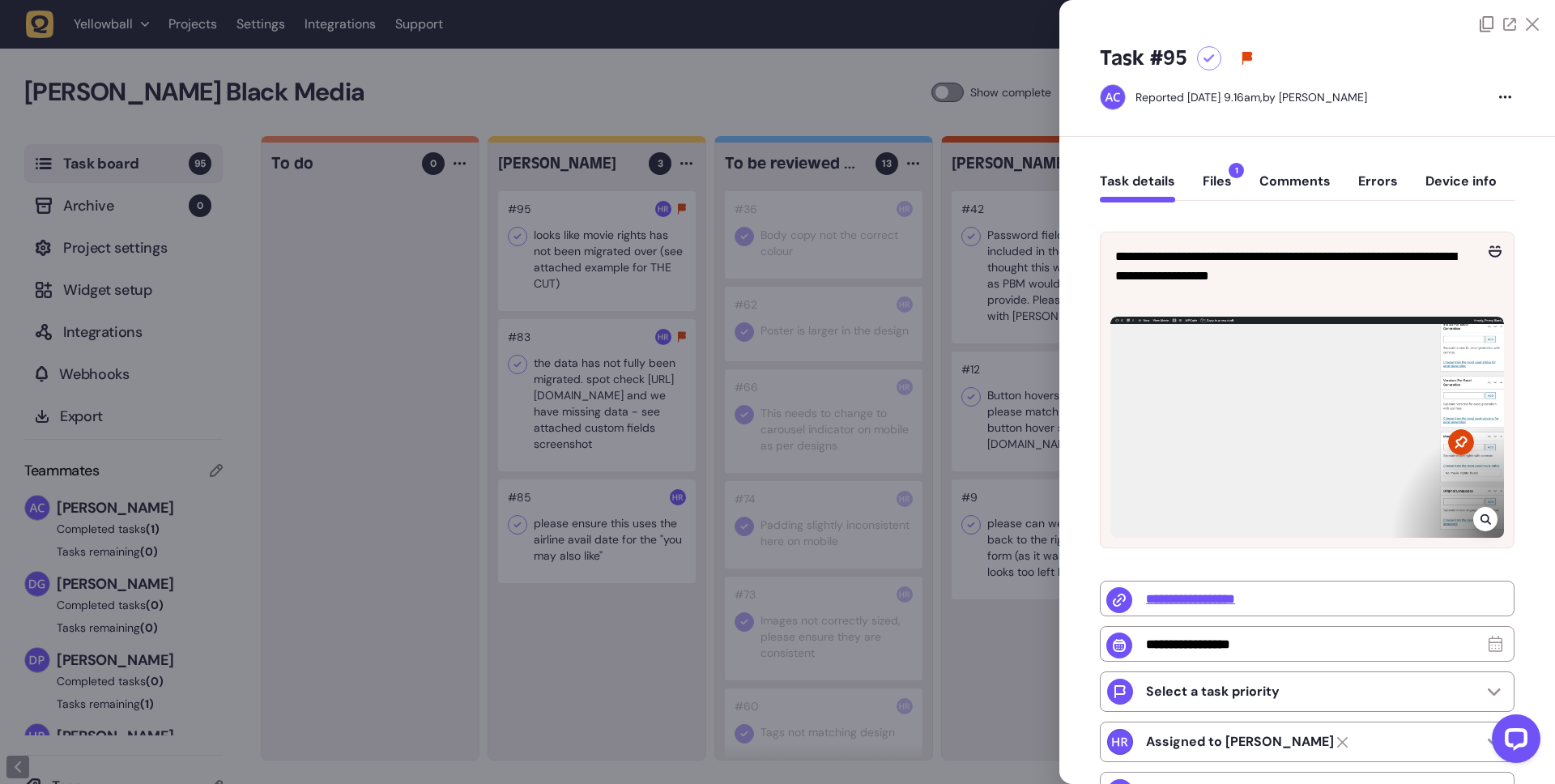
click at [1218, 196] on button "Files 1" at bounding box center [1217, 188] width 29 height 29
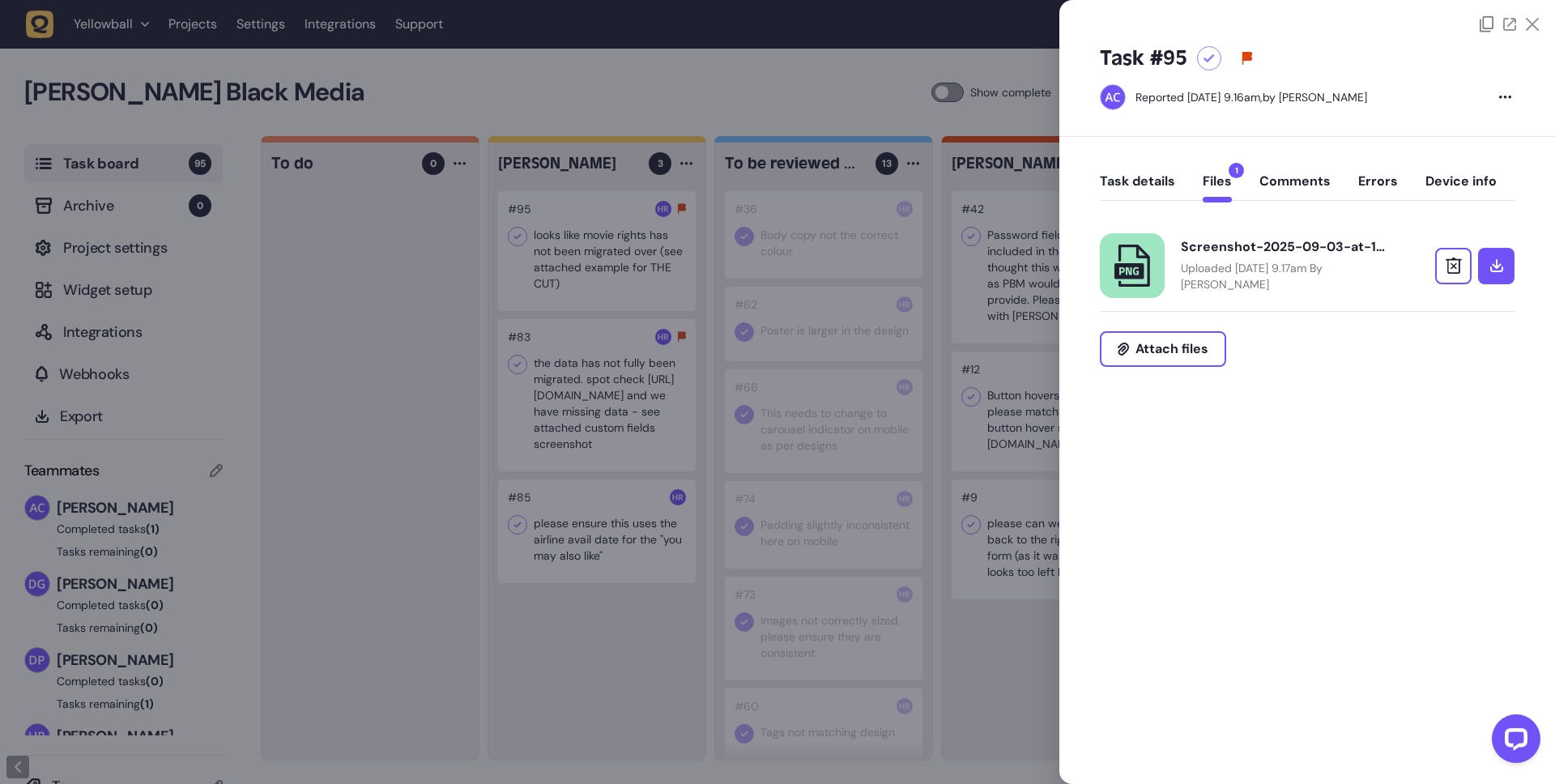
click at [1149, 267] on icon at bounding box center [1134, 266] width 32 height 42
click at [1538, 20] on div at bounding box center [1306, 16] width 495 height 33
click at [1527, 23] on icon at bounding box center [1532, 23] width 13 height 13
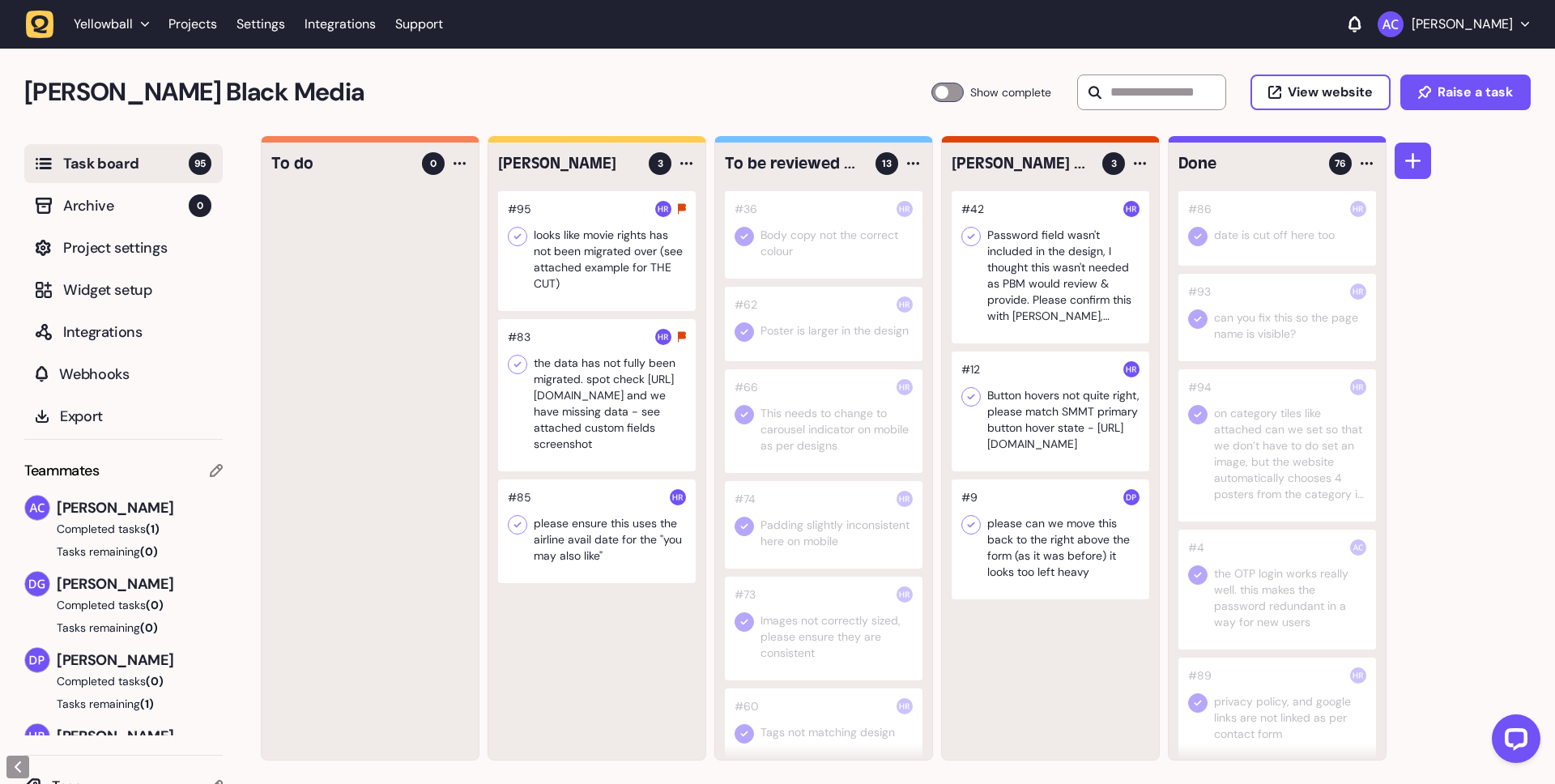
click at [1072, 723] on div "#42 Password field wasn't included in the design, I thought this wasn't needed …" at bounding box center [1050, 475] width 217 height 568
